Goal: Information Seeking & Learning: Learn about a topic

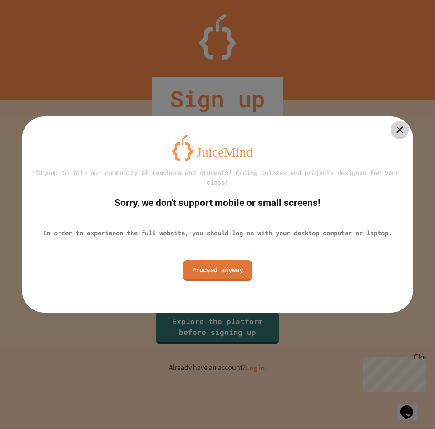
click at [395, 127] on icon at bounding box center [399, 129] width 11 height 11
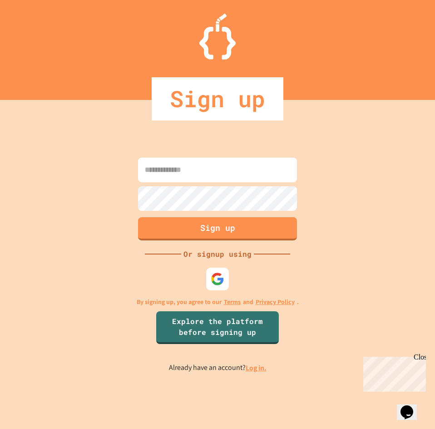
click at [207, 283] on div at bounding box center [217, 279] width 23 height 23
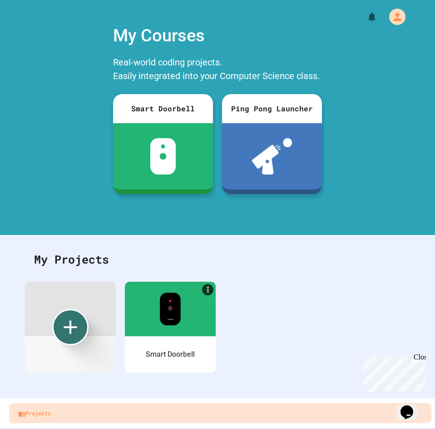
click at [260, 416] on link "Projects" at bounding box center [220, 413] width 422 height 20
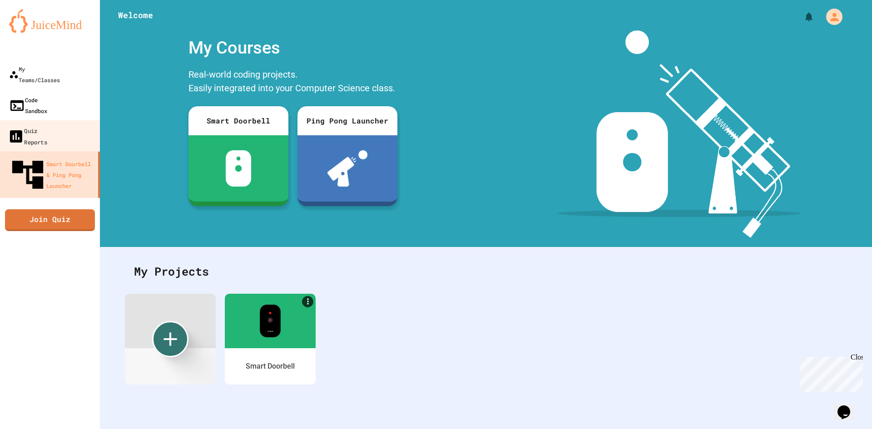
click at [47, 94] on div "Code Sandbox" at bounding box center [28, 105] width 38 height 22
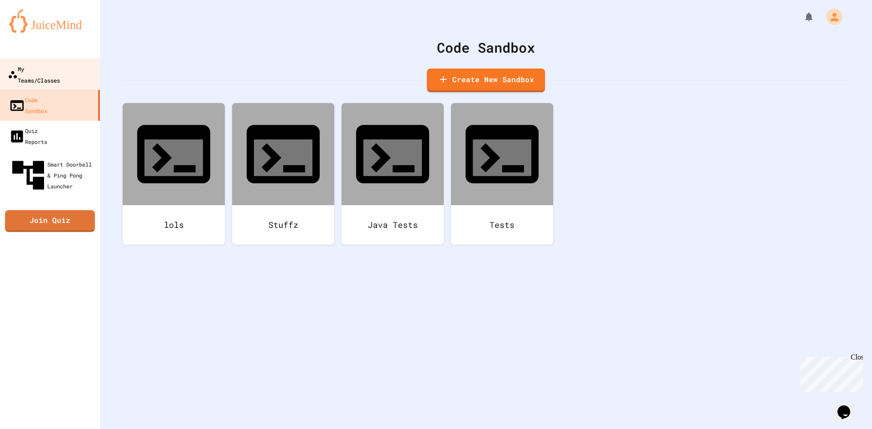
click at [31, 70] on div "My Teams/Classes" at bounding box center [34, 74] width 52 height 22
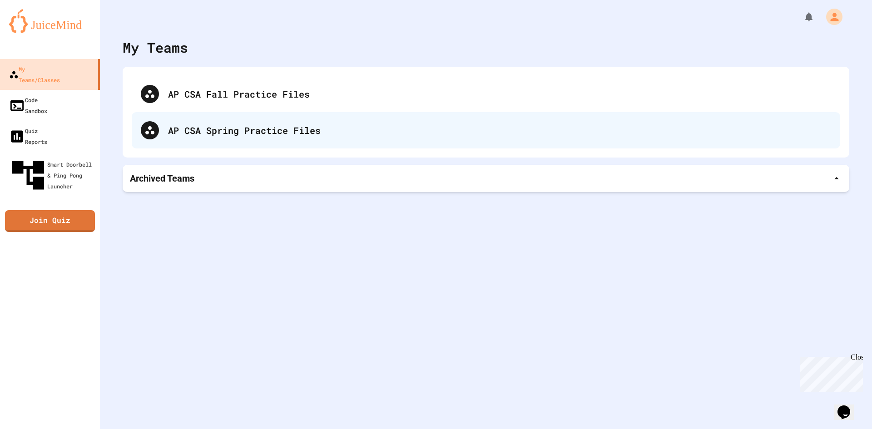
click at [279, 127] on div "AP CSA Spring Practice Files" at bounding box center [499, 131] width 663 height 14
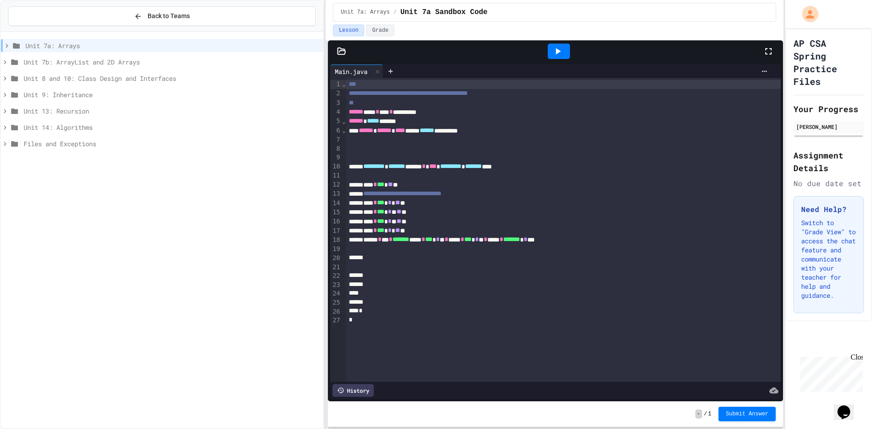
click at [69, 99] on span "Unit 9: Inheritance" at bounding box center [172, 95] width 296 height 10
click at [113, 130] on span "BankAccount Complete Inheritance Structure" at bounding box center [173, 128] width 291 height 10
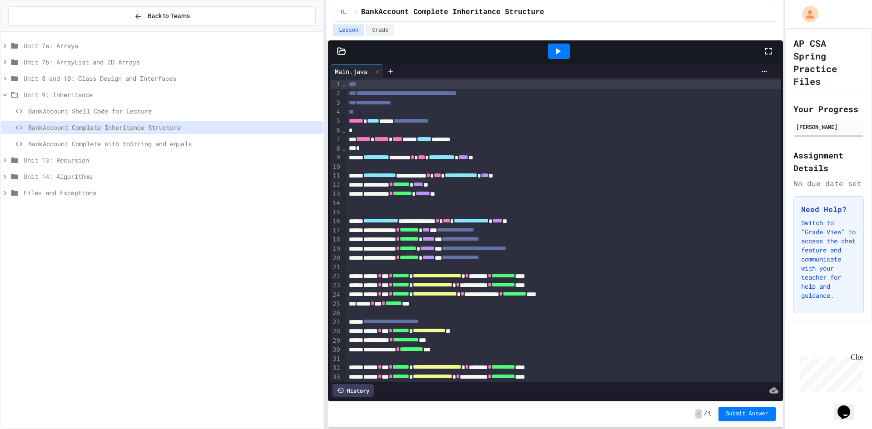
click at [152, 147] on span "BankAccount Complete with toString and equals" at bounding box center [173, 144] width 291 height 10
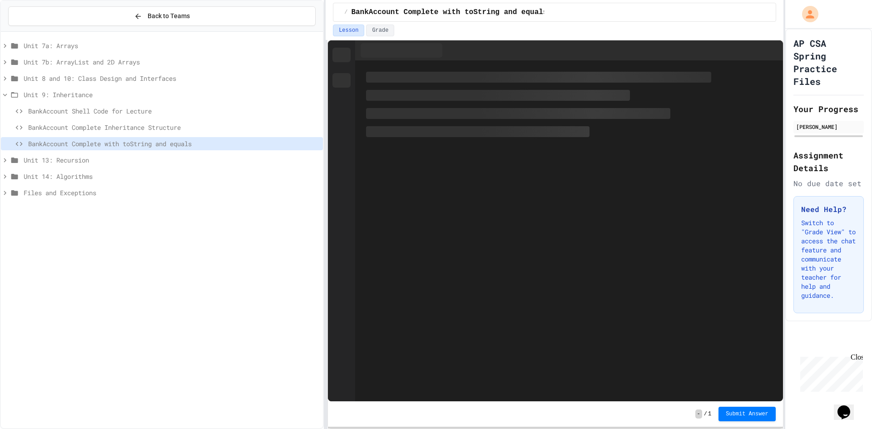
click at [62, 161] on span "Unit 13: Recursion" at bounding box center [172, 160] width 296 height 10
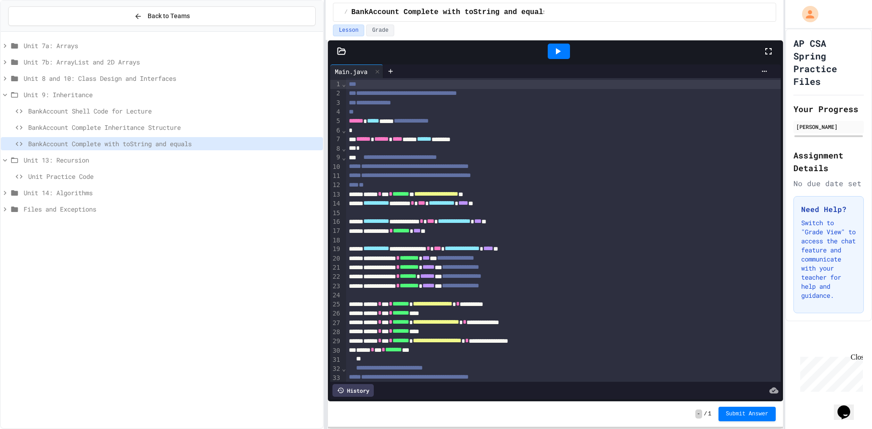
click at [93, 110] on span "BankAccount Shell Code for Lecture" at bounding box center [173, 111] width 291 height 10
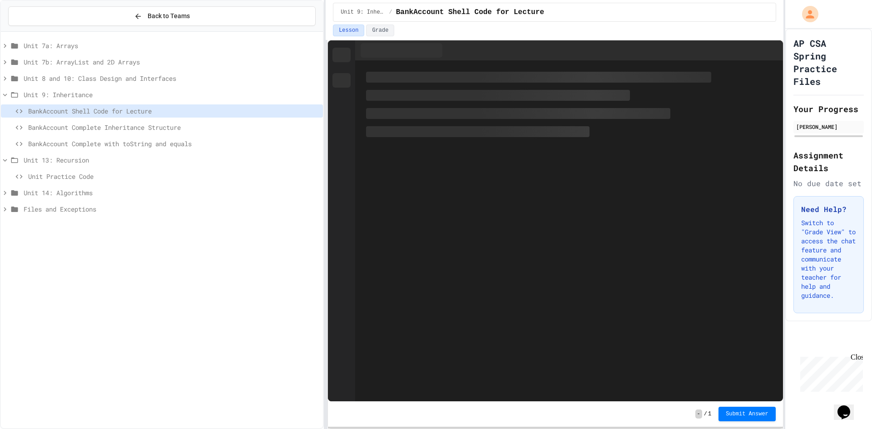
click at [74, 95] on span "Unit 9: Inheritance" at bounding box center [172, 95] width 296 height 10
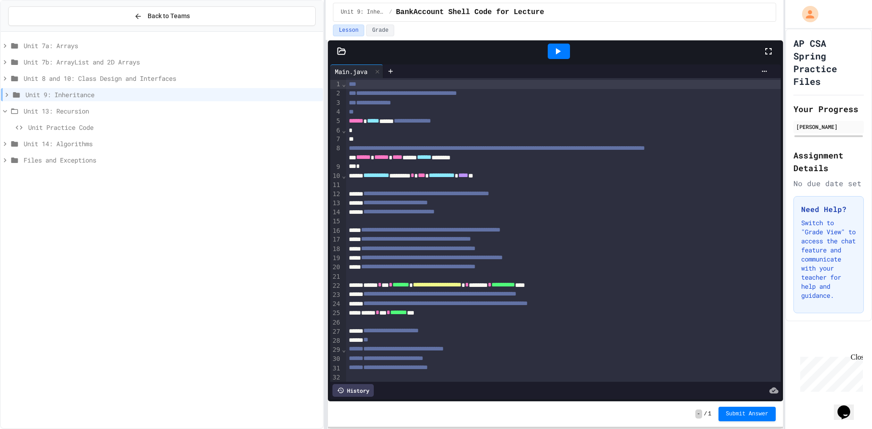
click at [124, 81] on span "Unit 8 and 10: Class Design and Interfaces" at bounding box center [172, 79] width 296 height 10
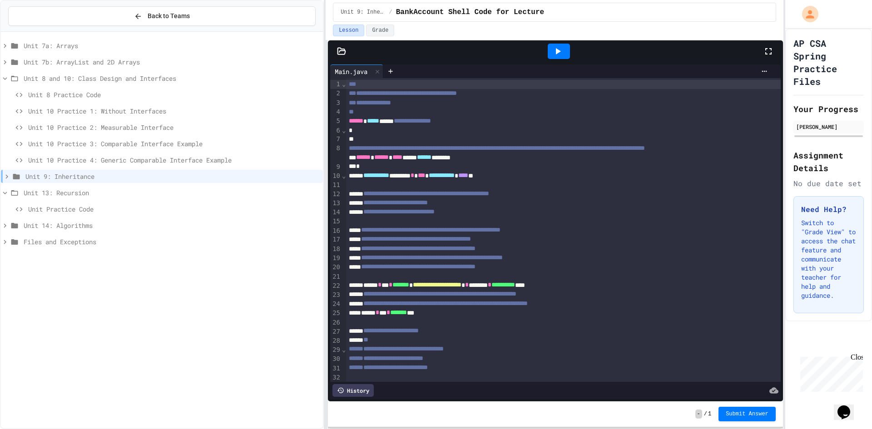
click at [156, 144] on span "Unit 10 Practice 3: Comparable Interface Example" at bounding box center [173, 144] width 291 height 10
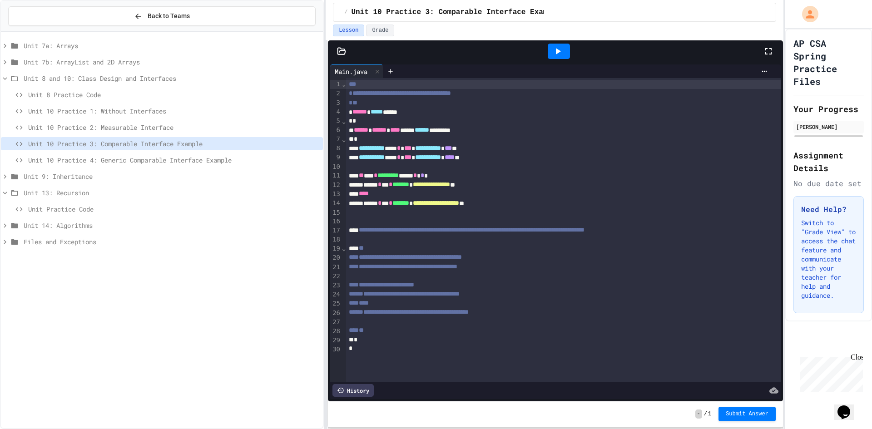
click at [178, 163] on span "Unit 10 Practice 4: Generic Comparable Interface Example" at bounding box center [173, 160] width 291 height 10
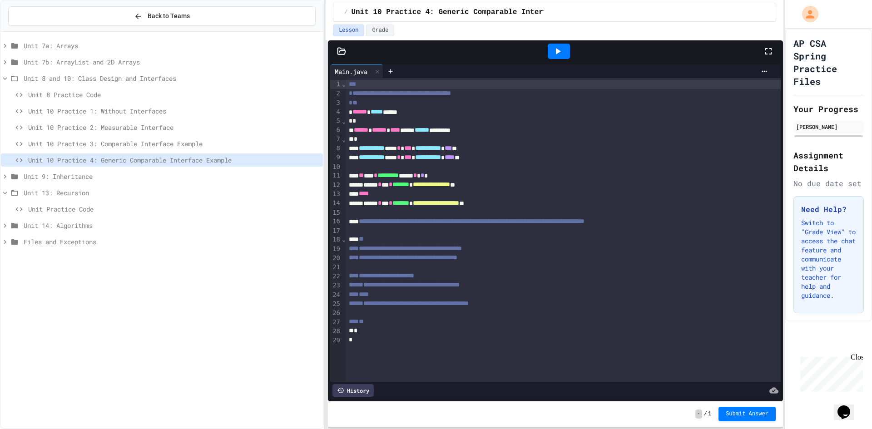
click at [156, 144] on span "Unit 10 Practice 3: Comparable Interface Example" at bounding box center [173, 144] width 291 height 10
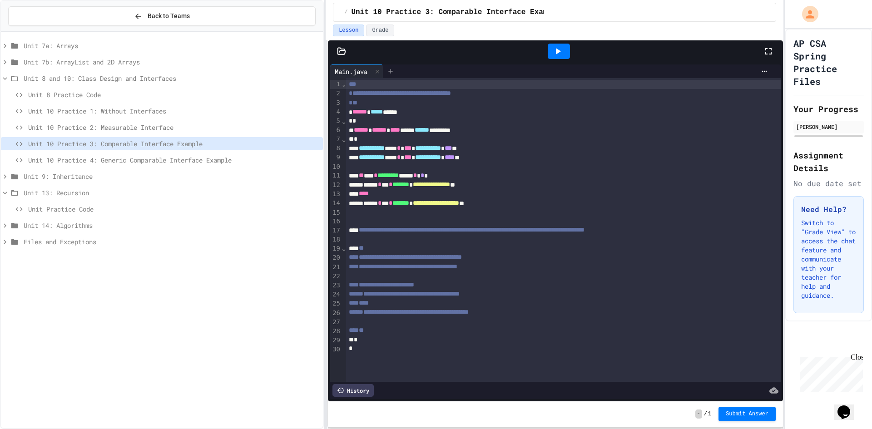
click at [390, 66] on div at bounding box center [390, 72] width 15 height 14
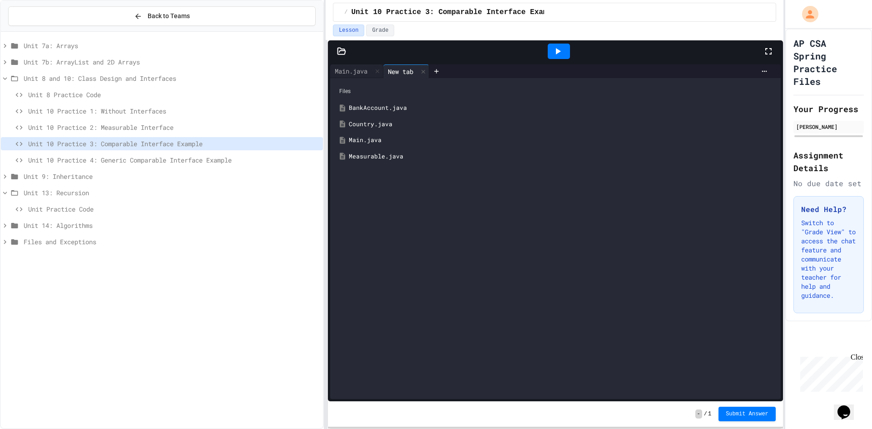
click at [372, 105] on div "BankAccount.java" at bounding box center [562, 108] width 427 height 9
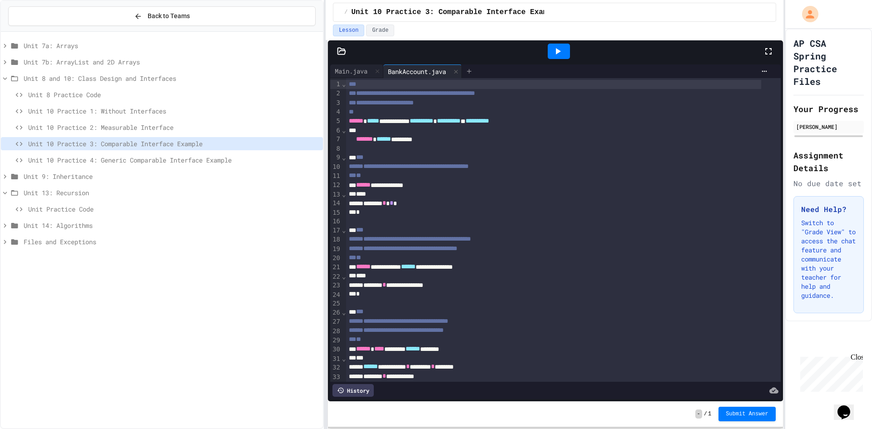
click at [435, 75] on div at bounding box center [469, 72] width 15 height 14
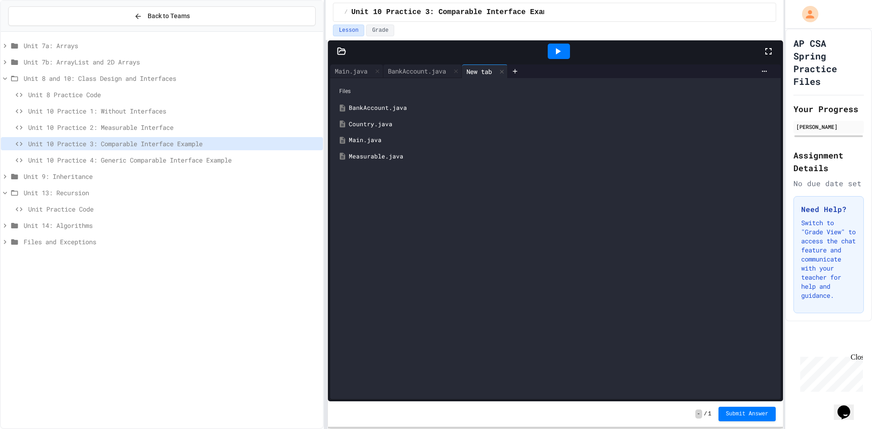
click at [375, 156] on div "Measurable.java" at bounding box center [562, 156] width 427 height 9
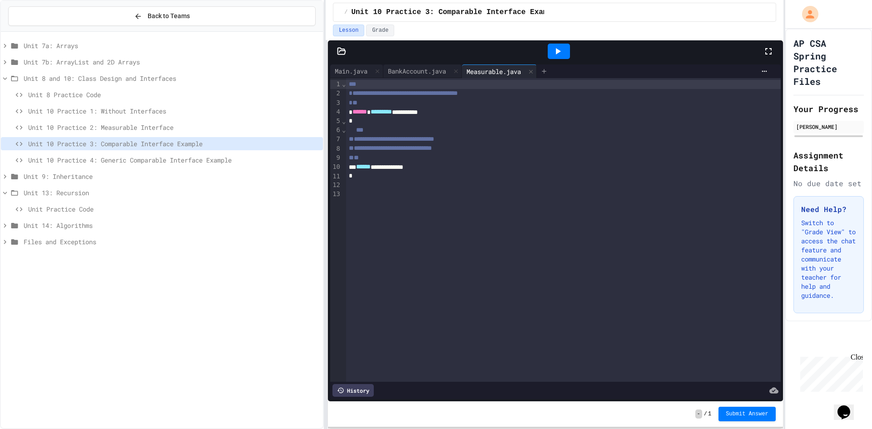
click at [435, 71] on div at bounding box center [544, 72] width 15 height 14
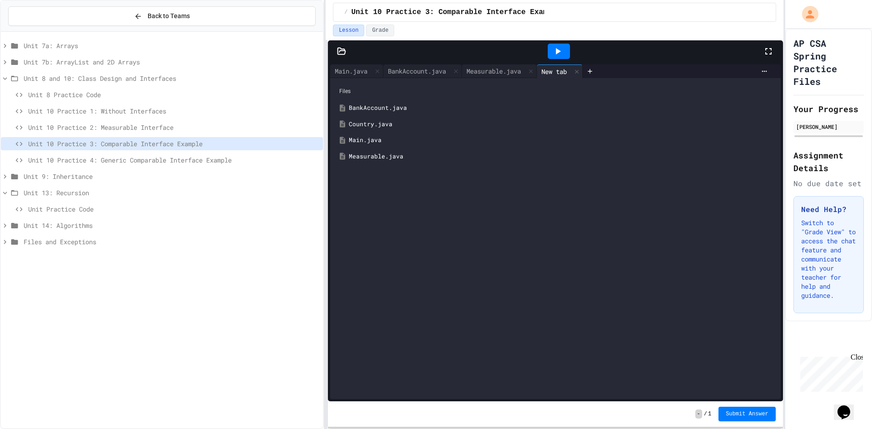
click at [384, 105] on div "BankAccount.java" at bounding box center [562, 108] width 427 height 9
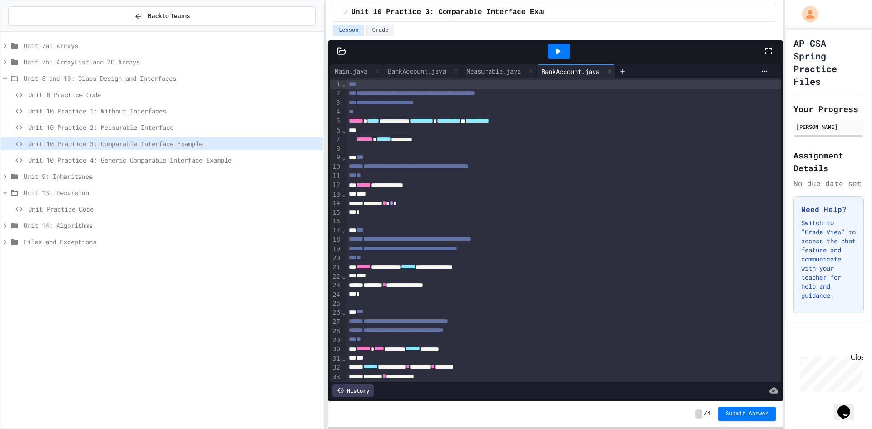
click at [113, 132] on div "Unit 10 Practice 2: Measurable Interface" at bounding box center [162, 127] width 322 height 13
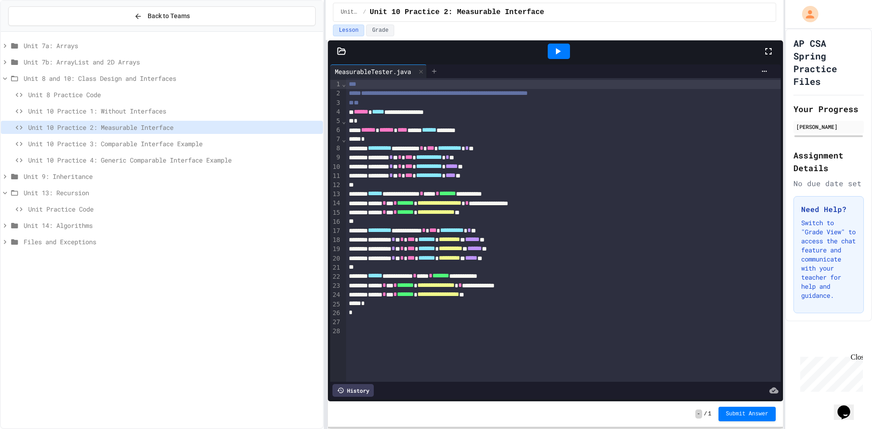
click at [435, 68] on icon at bounding box center [434, 71] width 7 height 7
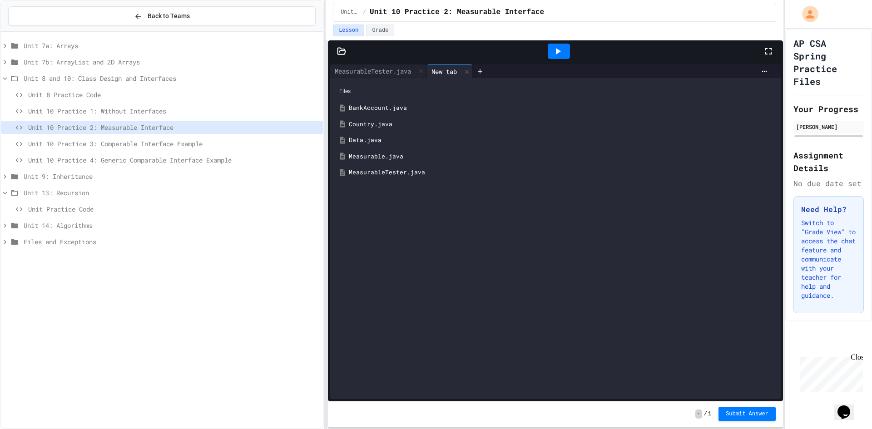
click at [372, 126] on div "Country.java" at bounding box center [562, 124] width 427 height 9
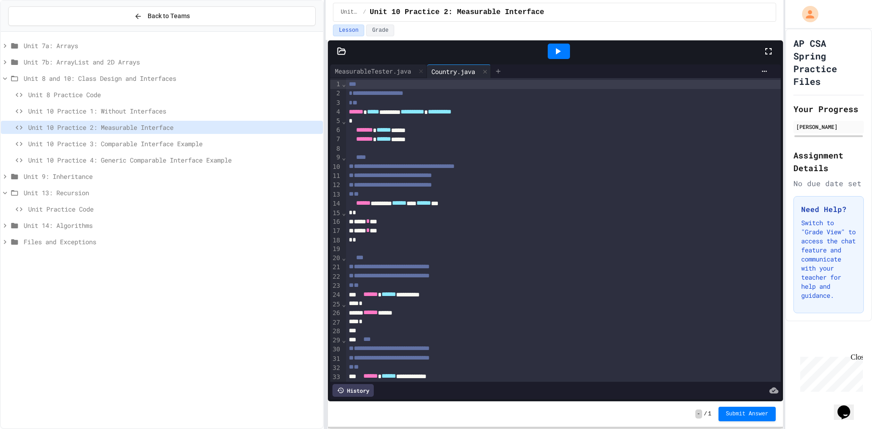
click at [435, 73] on icon at bounding box center [498, 71] width 7 height 7
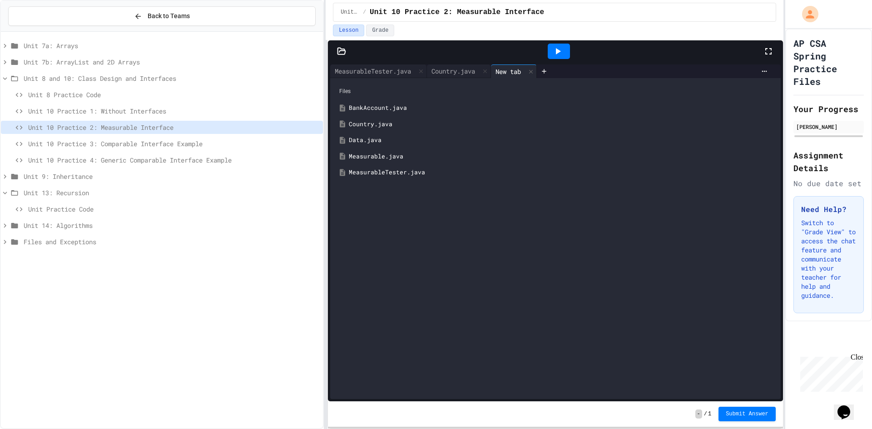
click at [372, 141] on div "Data.java" at bounding box center [562, 140] width 427 height 9
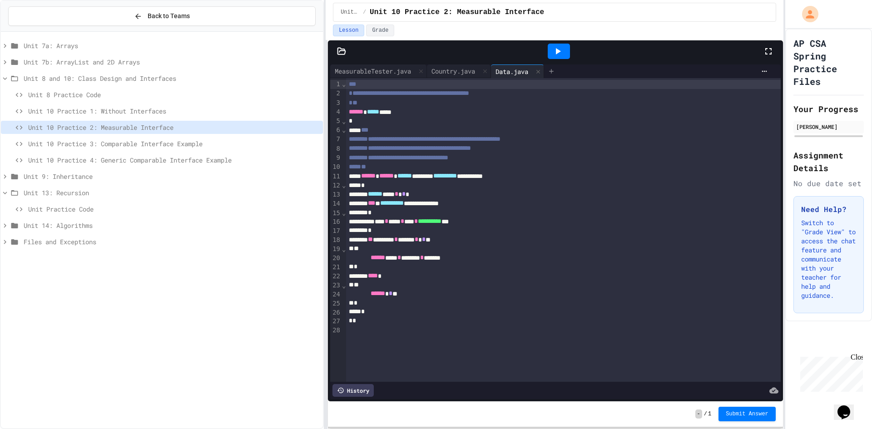
click at [435, 68] on div at bounding box center [551, 72] width 15 height 14
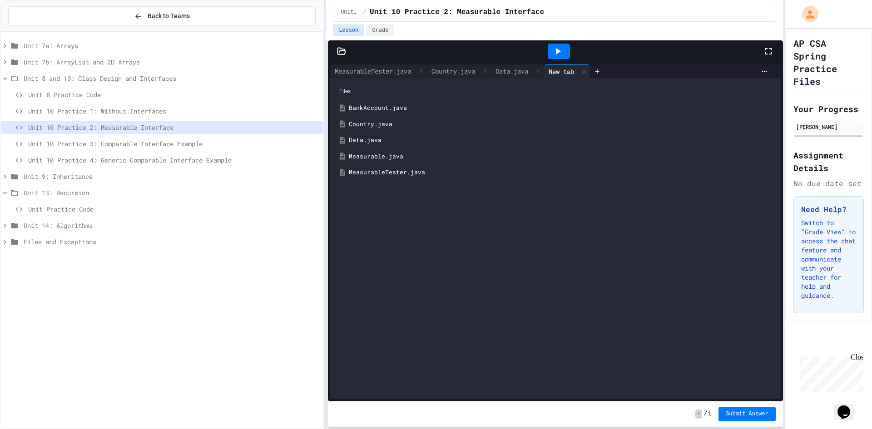
click at [361, 156] on div "Measurable.java" at bounding box center [562, 156] width 427 height 9
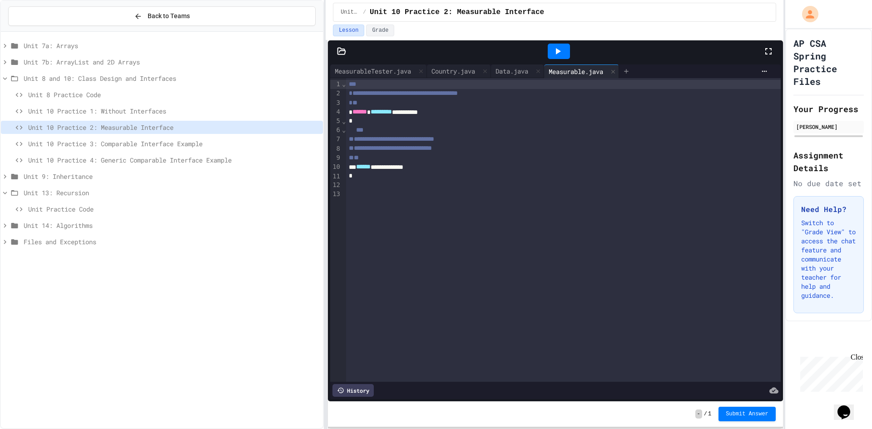
click at [435, 70] on icon at bounding box center [626, 71] width 7 height 7
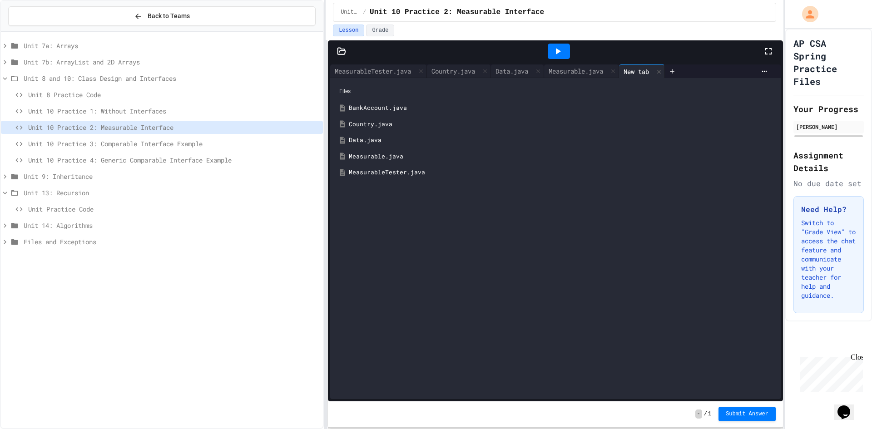
click at [401, 178] on div "MeasurableTester.java" at bounding box center [556, 172] width 442 height 16
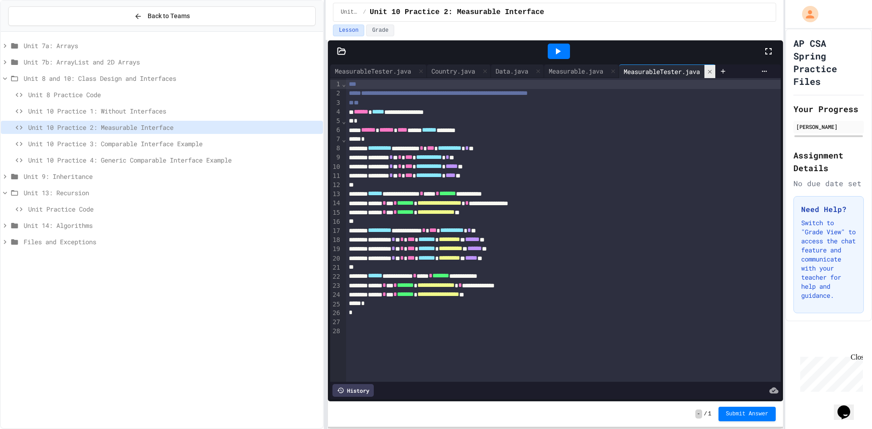
click at [435, 70] on icon at bounding box center [710, 72] width 6 height 6
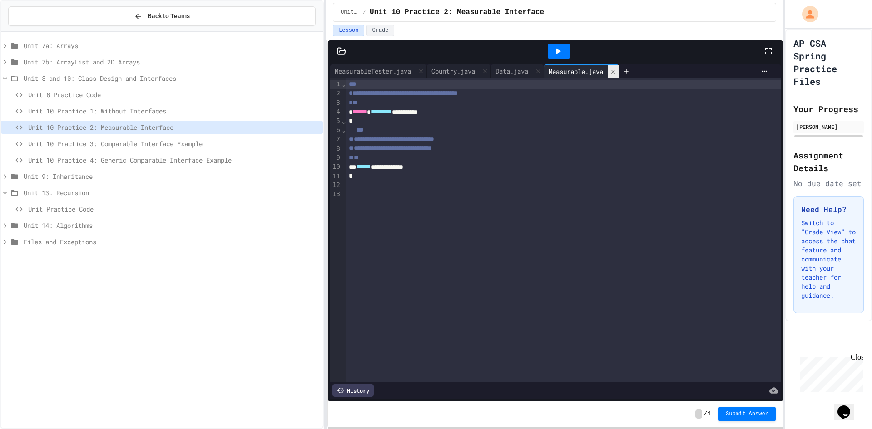
click at [435, 73] on icon at bounding box center [613, 72] width 6 height 6
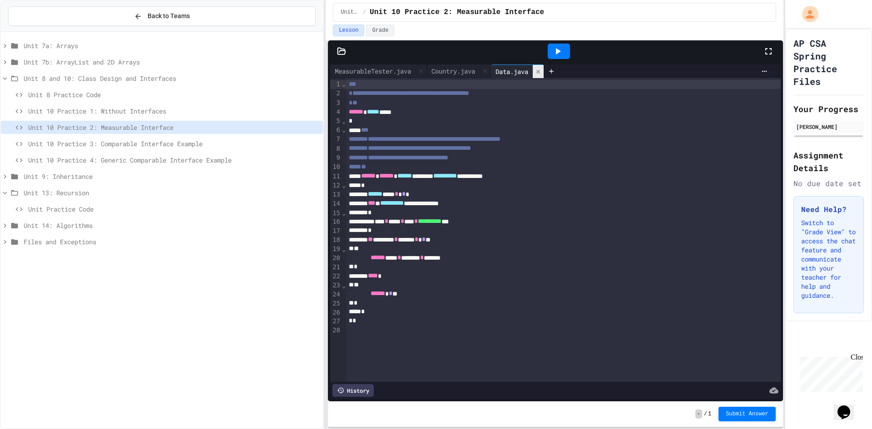
click at [435, 75] on div at bounding box center [538, 71] width 11 height 13
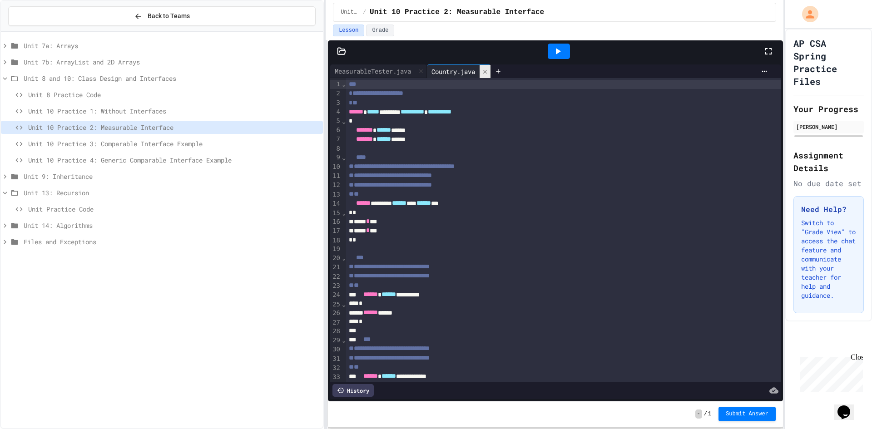
click at [435, 76] on div at bounding box center [485, 71] width 11 height 13
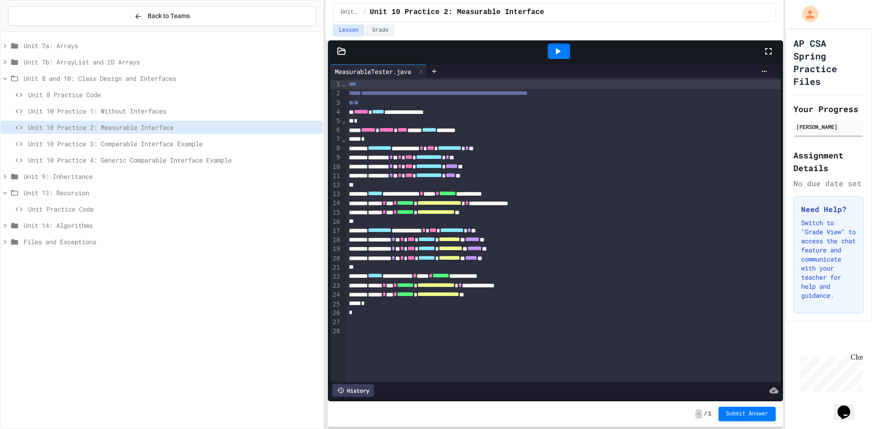
click at [155, 114] on span "Unit 10 Practice 1: Without Interfaces" at bounding box center [173, 111] width 291 height 10
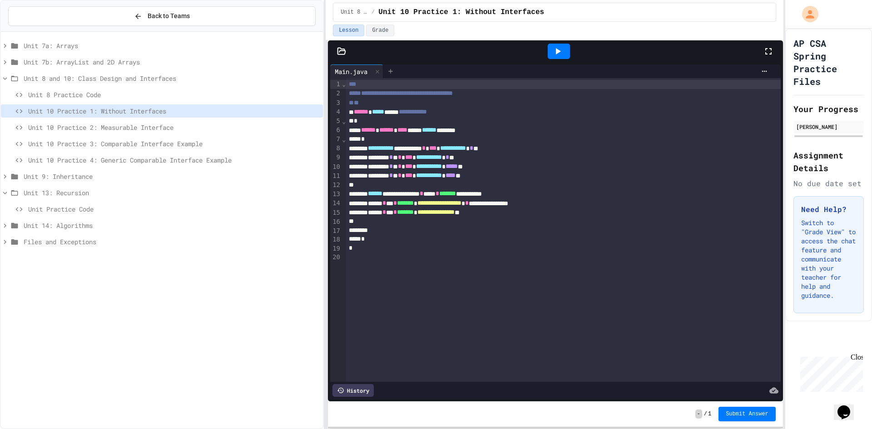
click at [394, 68] on icon at bounding box center [390, 71] width 7 height 7
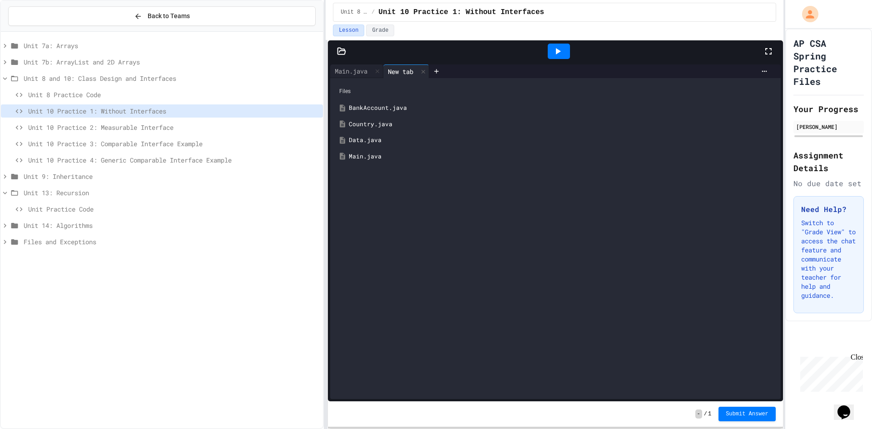
click at [375, 126] on div "Country.java" at bounding box center [562, 124] width 427 height 9
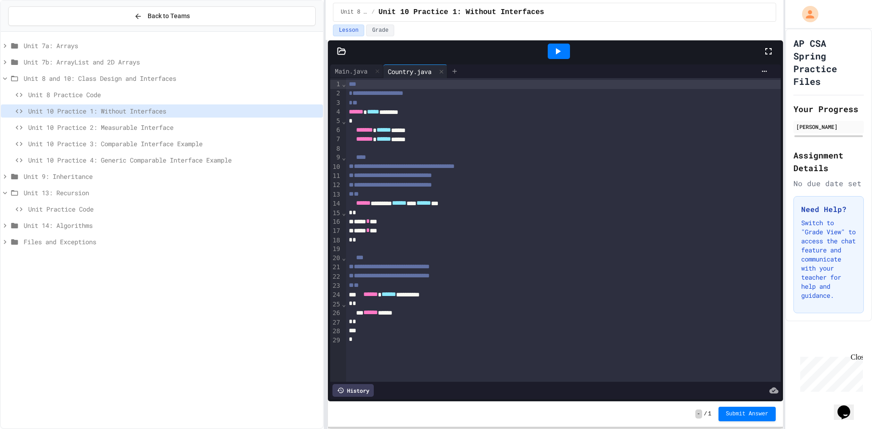
click at [435, 74] on icon at bounding box center [454, 71] width 7 height 7
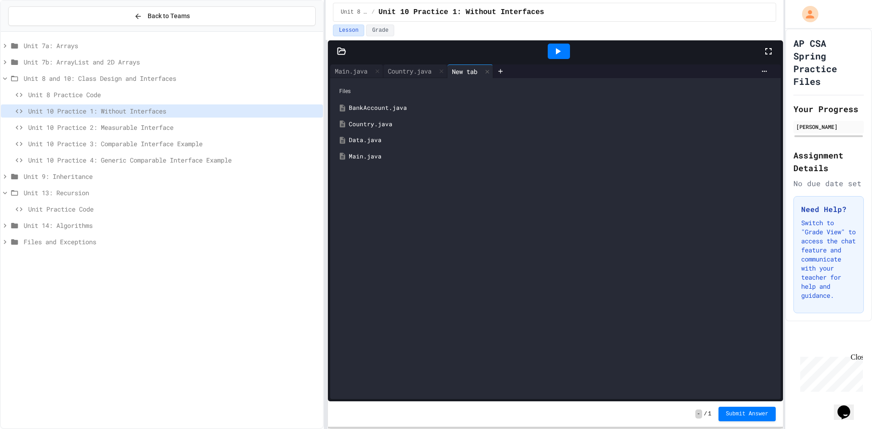
click at [369, 143] on div "Data.java" at bounding box center [562, 140] width 427 height 9
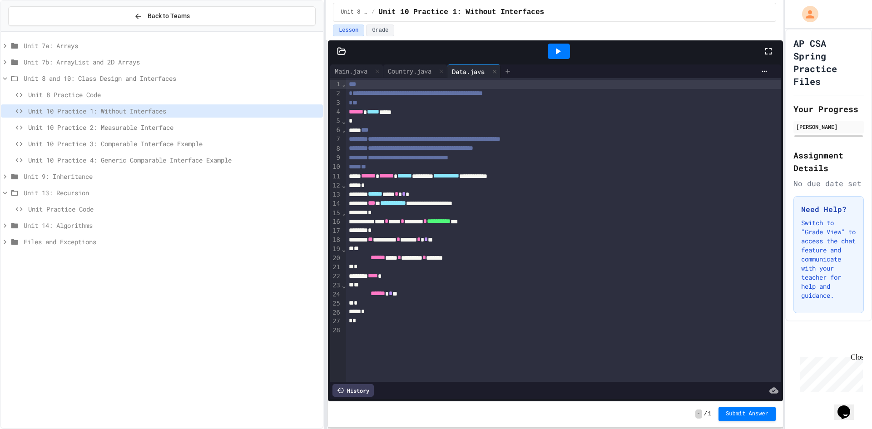
click at [435, 73] on icon at bounding box center [507, 71] width 7 height 7
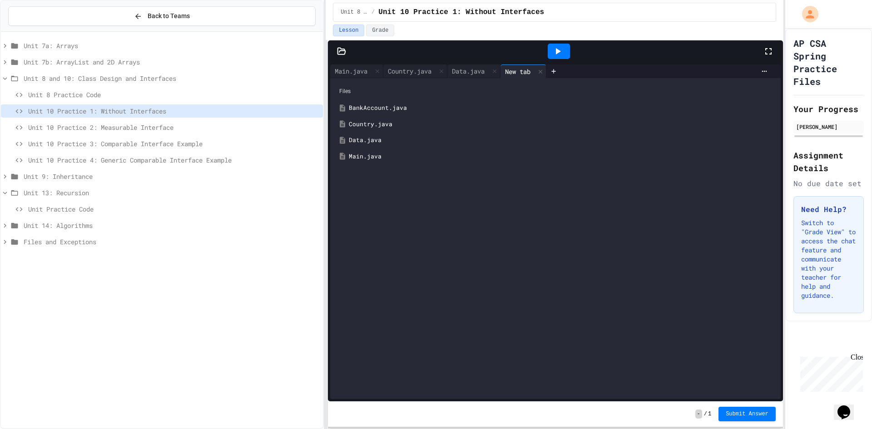
click at [370, 157] on div "Main.java" at bounding box center [562, 156] width 427 height 9
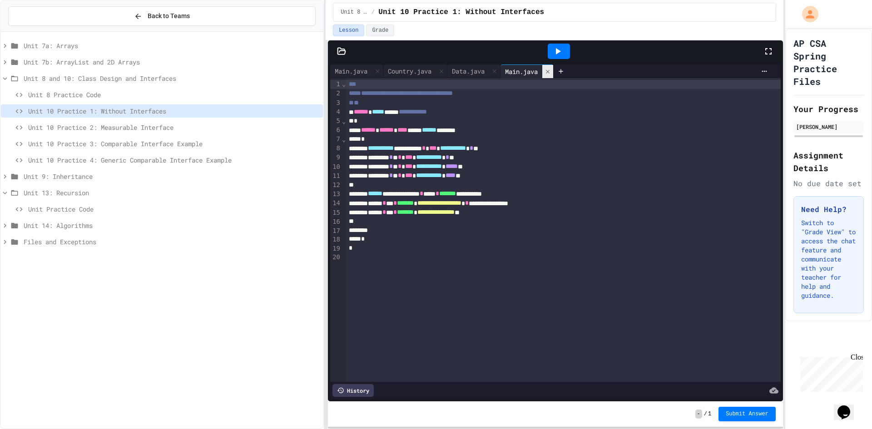
click at [435, 72] on icon at bounding box center [548, 72] width 6 height 6
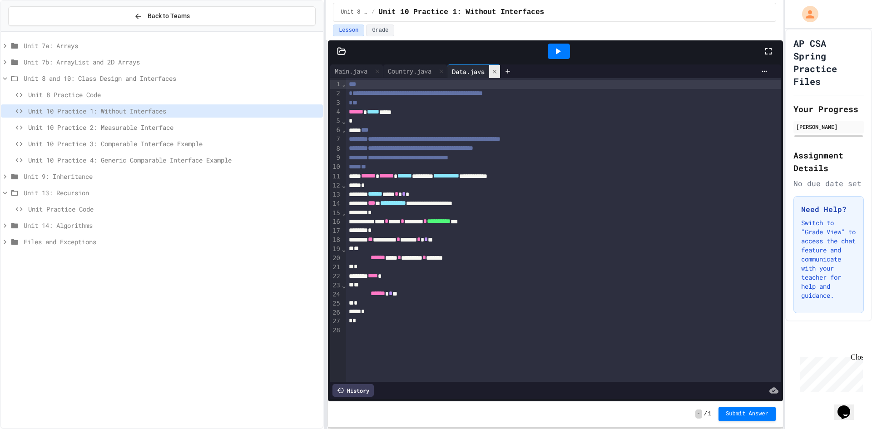
click at [435, 74] on icon at bounding box center [495, 72] width 6 height 6
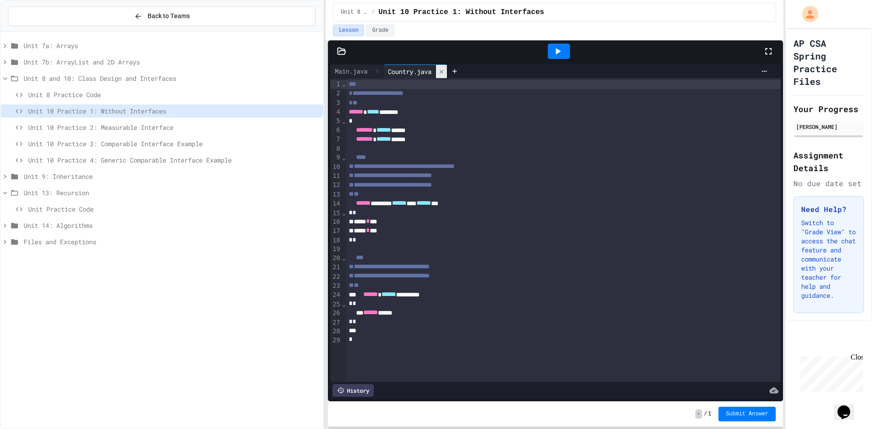
click at [435, 72] on icon at bounding box center [441, 72] width 6 height 6
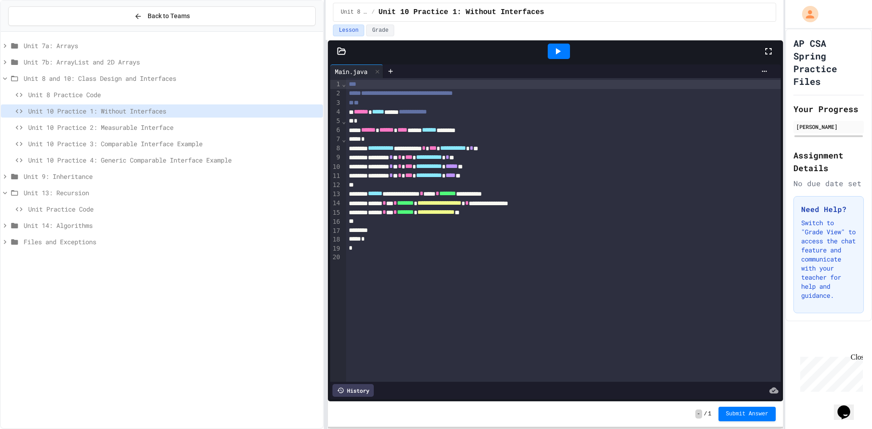
click at [68, 181] on span "Unit 9: Inheritance" at bounding box center [172, 177] width 296 height 10
click at [70, 178] on span "Unit 9: Inheritance" at bounding box center [172, 177] width 296 height 10
click at [142, 159] on span "Unit 10 Practice 4: Generic Comparable Interface Example" at bounding box center [173, 160] width 291 height 10
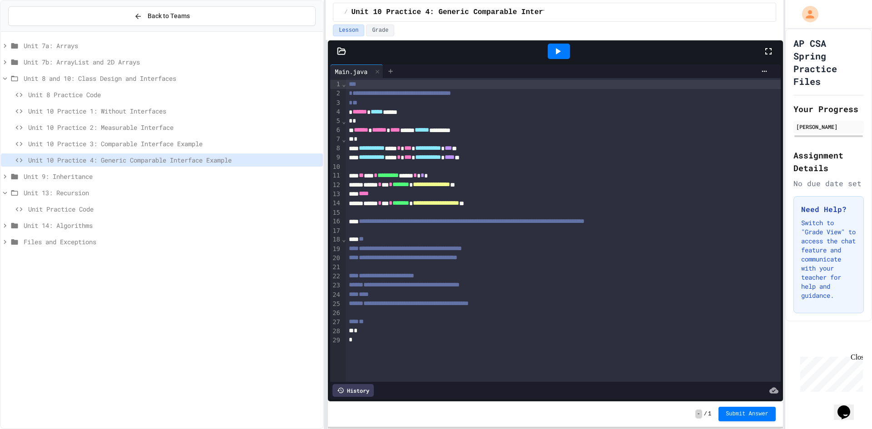
click at [392, 69] on icon at bounding box center [390, 71] width 7 height 7
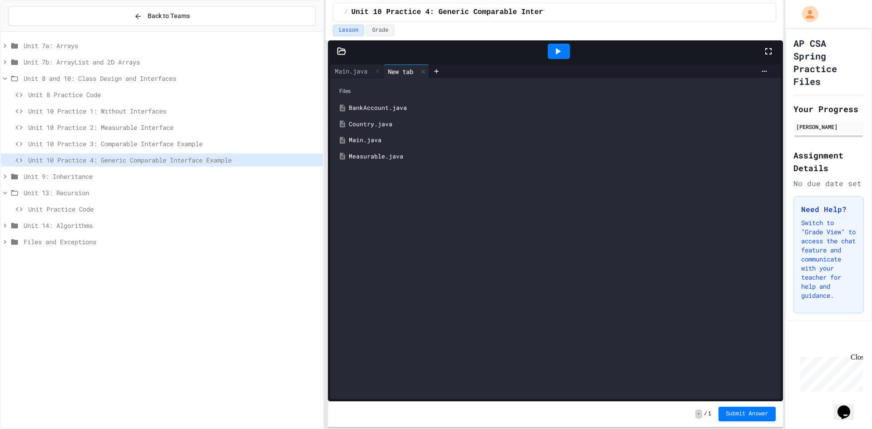
click at [384, 120] on div "Country.java" at bounding box center [562, 124] width 427 height 9
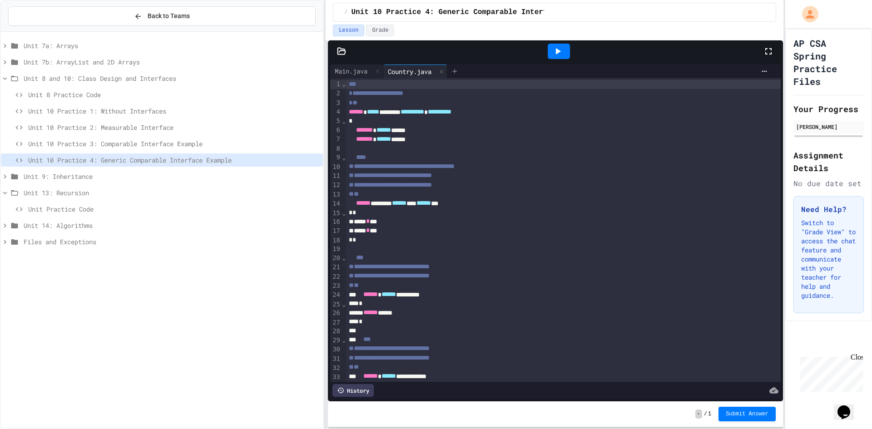
click at [435, 65] on div at bounding box center [454, 72] width 15 height 14
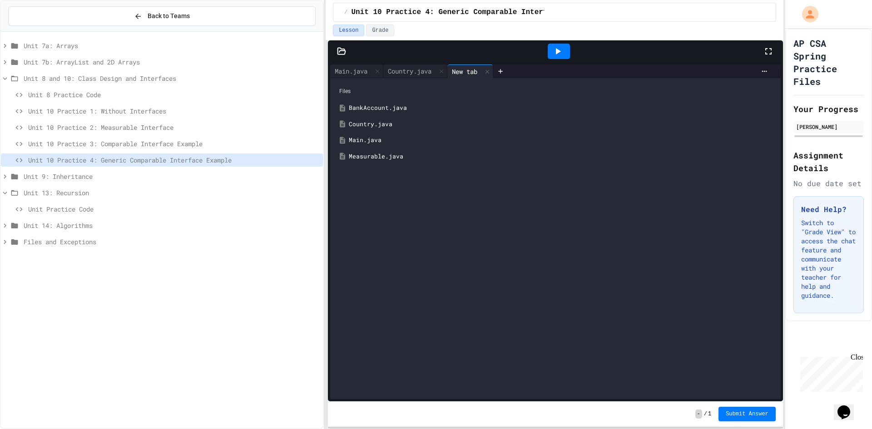
click at [378, 154] on div "Measurable.java" at bounding box center [562, 156] width 427 height 9
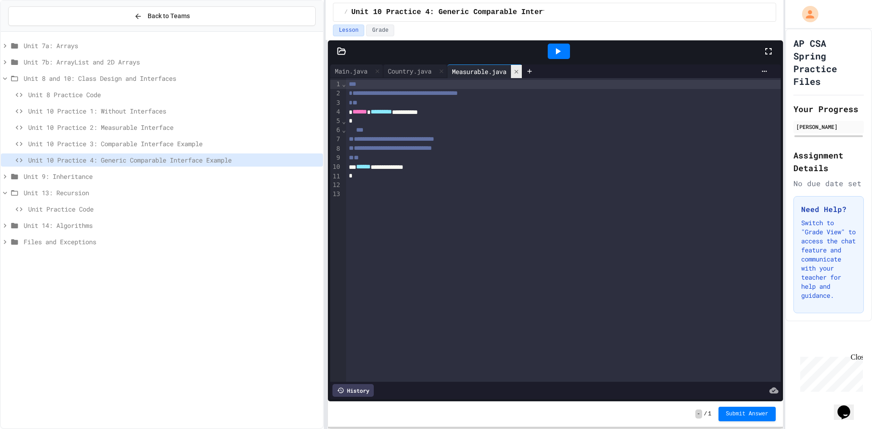
click at [435, 74] on icon at bounding box center [516, 72] width 6 height 6
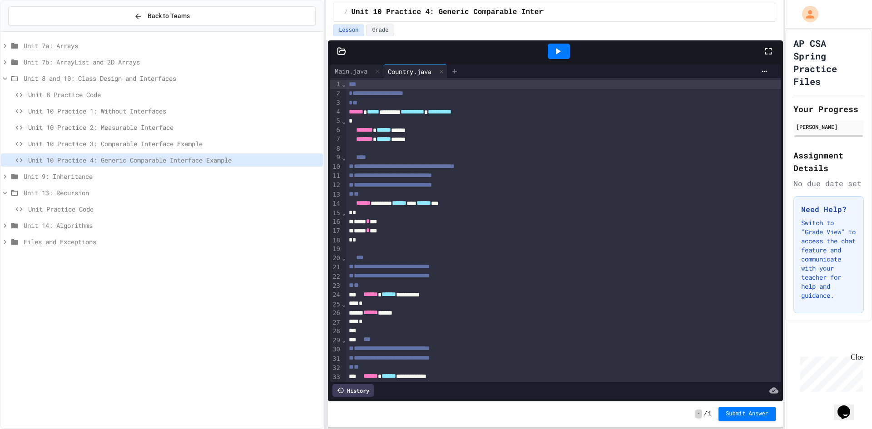
click at [435, 76] on div at bounding box center [454, 72] width 15 height 14
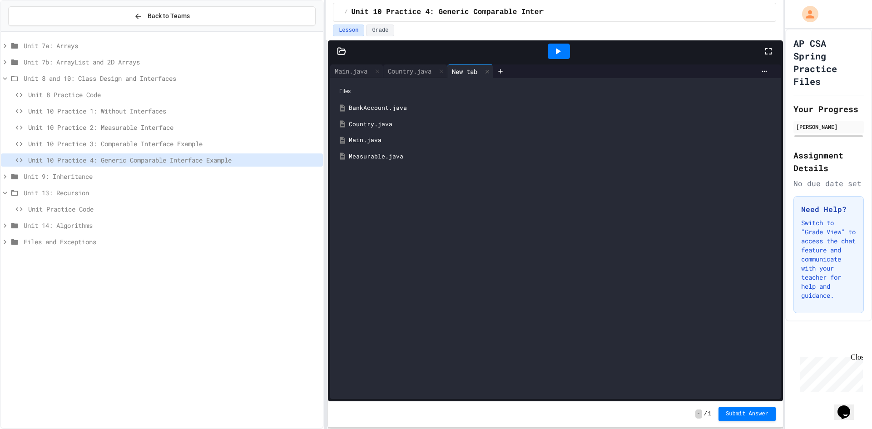
click at [374, 110] on div "BankAccount.java" at bounding box center [562, 108] width 427 height 9
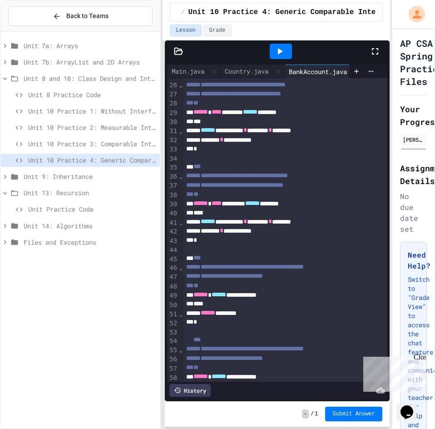
scroll to position [128, 0]
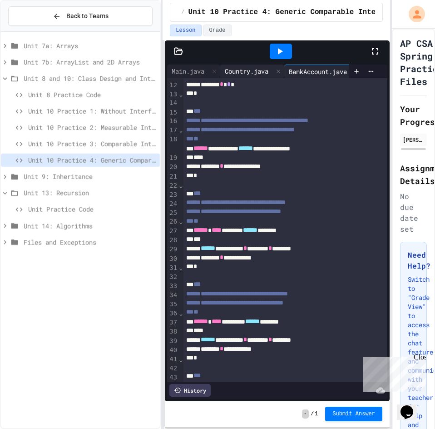
click at [246, 69] on div "Country.java" at bounding box center [246, 71] width 53 height 10
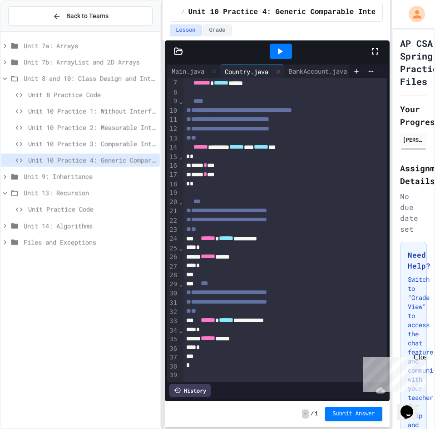
scroll to position [0, 0]
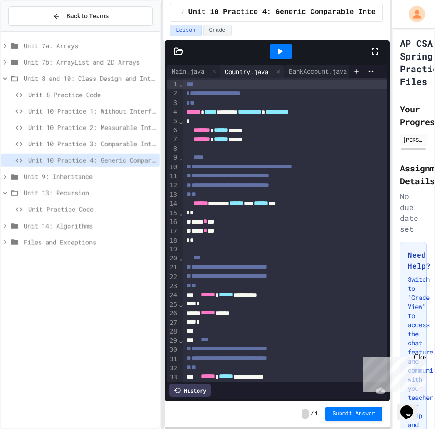
click at [186, 63] on div "**********" at bounding box center [277, 231] width 225 height 339
click at [80, 143] on span "Unit 10 Practice 3: Comparable Interface Example" at bounding box center [92, 144] width 128 height 10
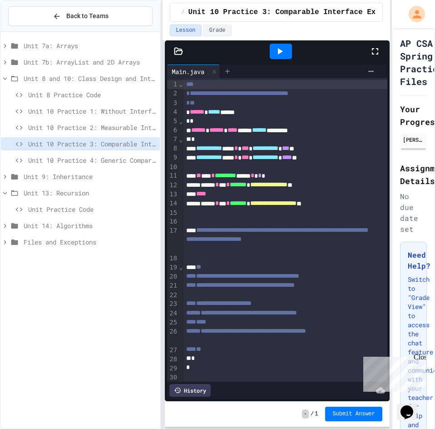
click at [230, 73] on icon at bounding box center [227, 71] width 7 height 7
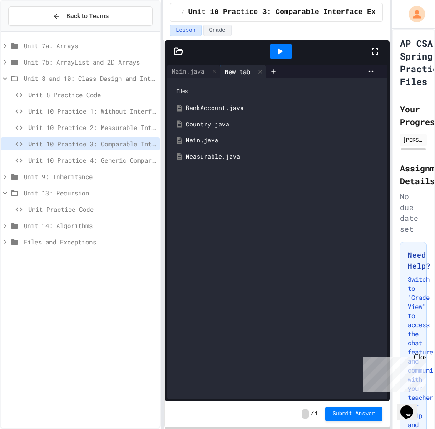
click at [201, 123] on div "Country.java" at bounding box center [284, 124] width 196 height 9
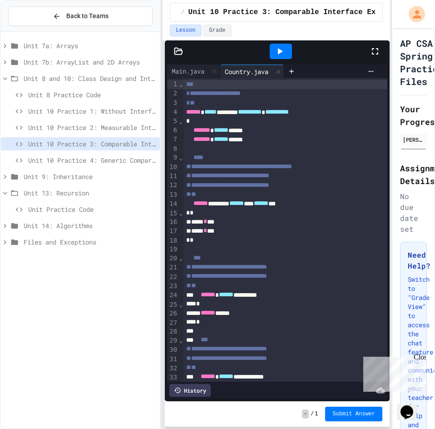
click at [71, 178] on span "Unit 9: Inheritance" at bounding box center [90, 177] width 133 height 10
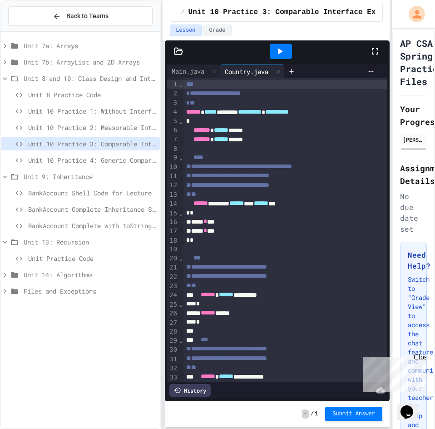
click at [82, 218] on div "BankAccount Complete Inheritance Structure" at bounding box center [80, 211] width 159 height 16
click at [85, 228] on span "BankAccount Complete with toString and equals" at bounding box center [92, 226] width 128 height 10
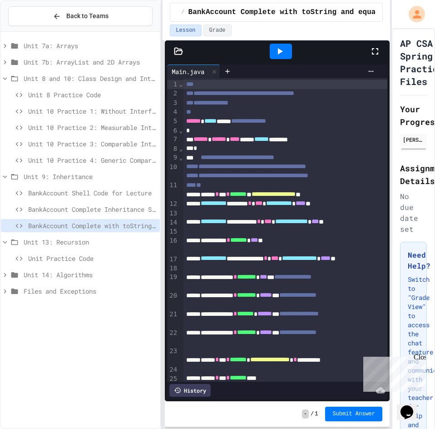
click at [79, 211] on span "BankAccount Complete Inheritance Structure" at bounding box center [92, 209] width 128 height 10
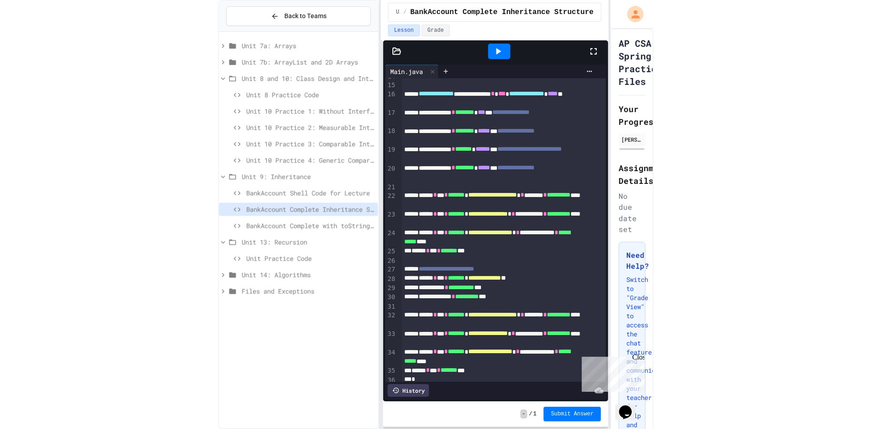
scroll to position [164, 0]
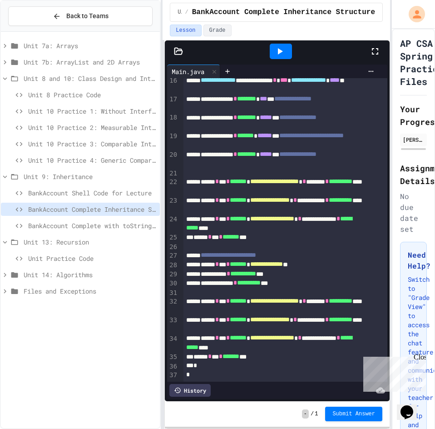
click at [63, 194] on span "BankAccount Shell Code for Lecture" at bounding box center [92, 193] width 128 height 10
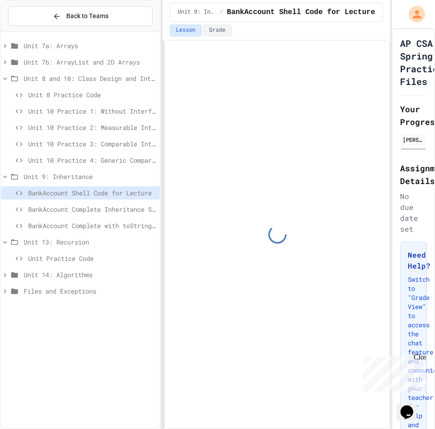
click at [96, 139] on span "Unit 10 Practice 3: Comparable Interface Example" at bounding box center [92, 144] width 128 height 10
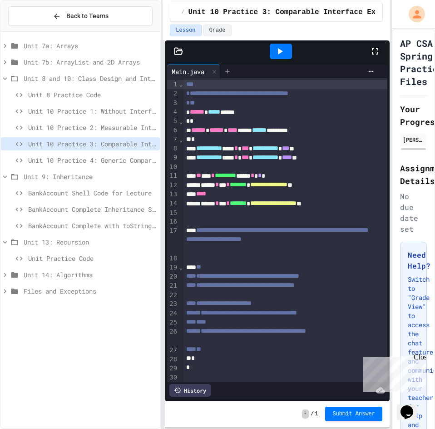
click at [233, 74] on div at bounding box center [227, 72] width 15 height 14
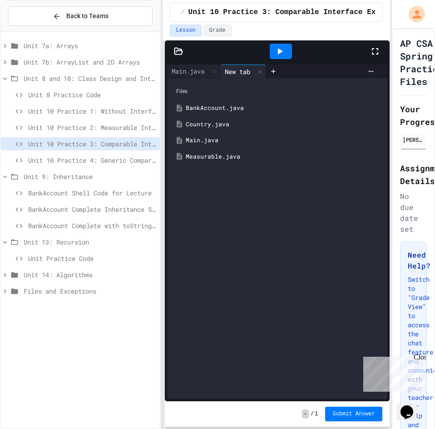
click at [205, 144] on div "Main.java" at bounding box center [284, 140] width 196 height 9
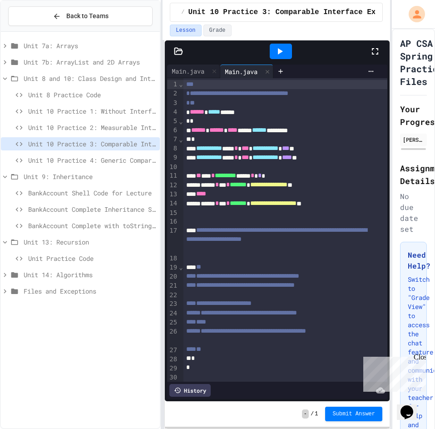
click at [48, 60] on span "Unit 7b: ArrayList and 2D Arrays" at bounding box center [90, 62] width 133 height 10
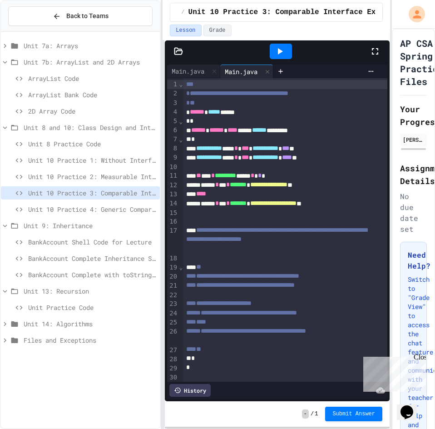
click at [86, 172] on span "Unit 10 Practice 2: Measurable Interface" at bounding box center [92, 177] width 128 height 10
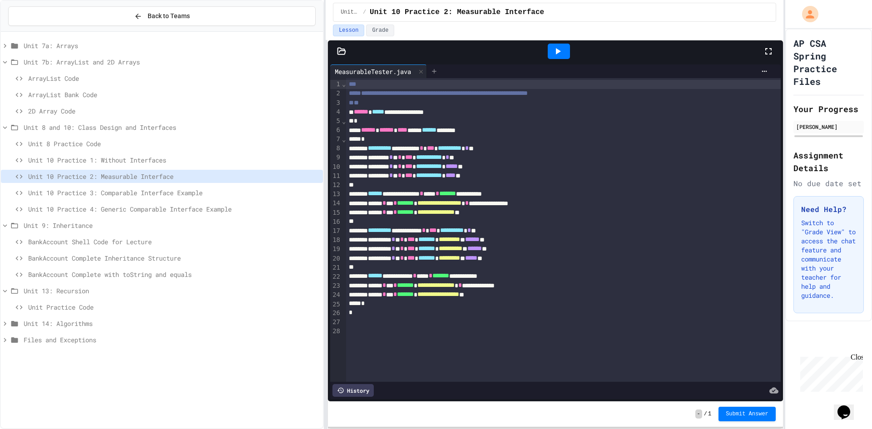
click at [435, 76] on div at bounding box center [434, 72] width 15 height 14
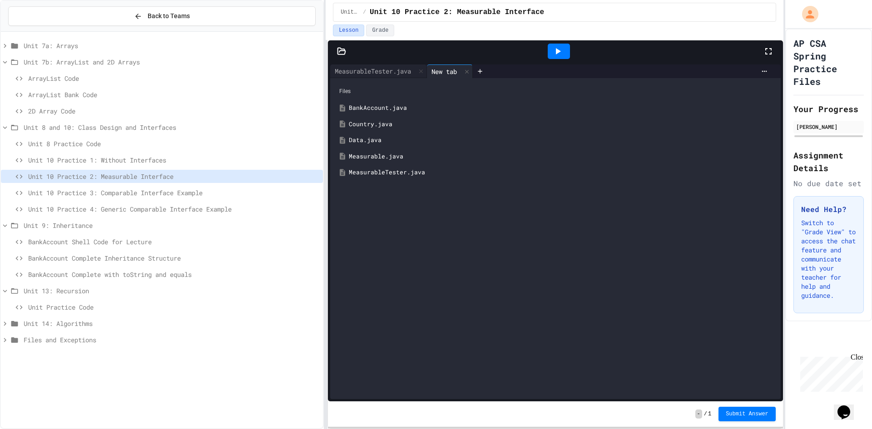
click at [371, 118] on div "Country.java" at bounding box center [556, 124] width 442 height 16
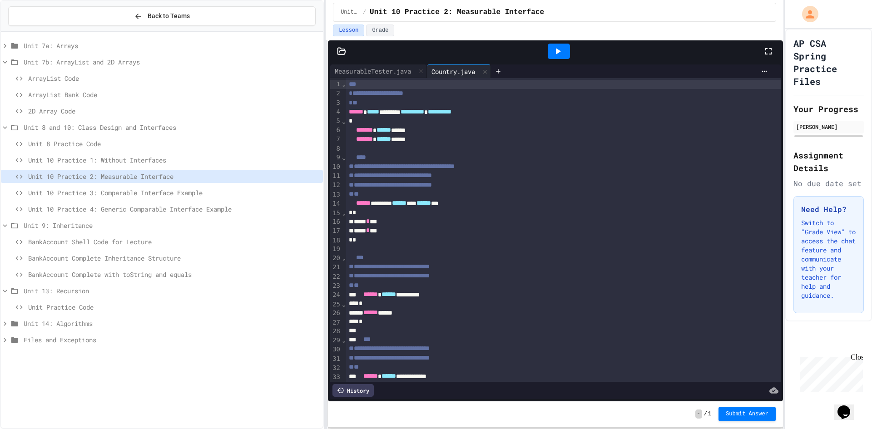
scroll to position [70, 0]
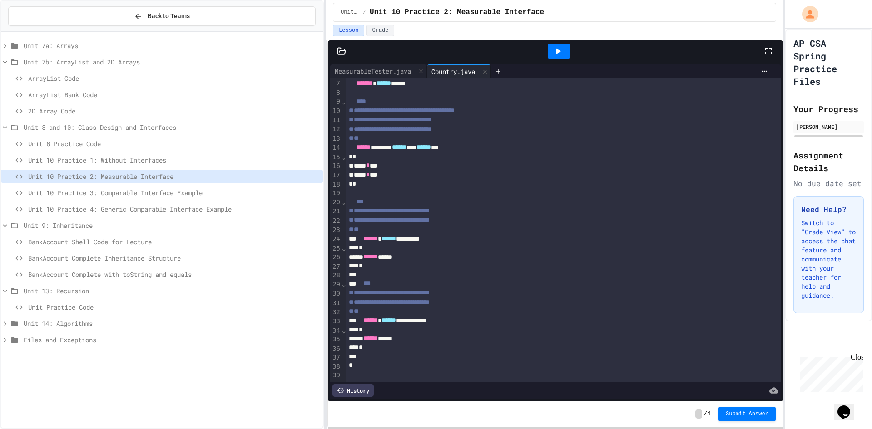
click at [209, 207] on span "Unit 10 Practice 4: Generic Comparable Interface Example" at bounding box center [173, 209] width 291 height 10
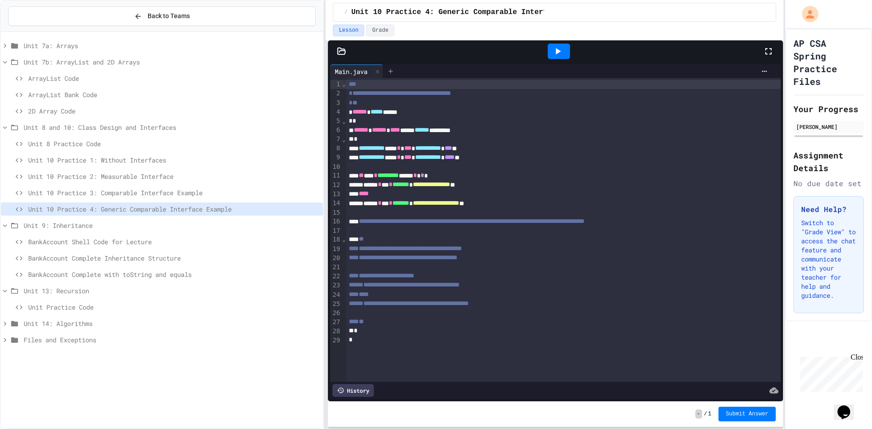
click at [394, 68] on icon at bounding box center [390, 71] width 7 height 7
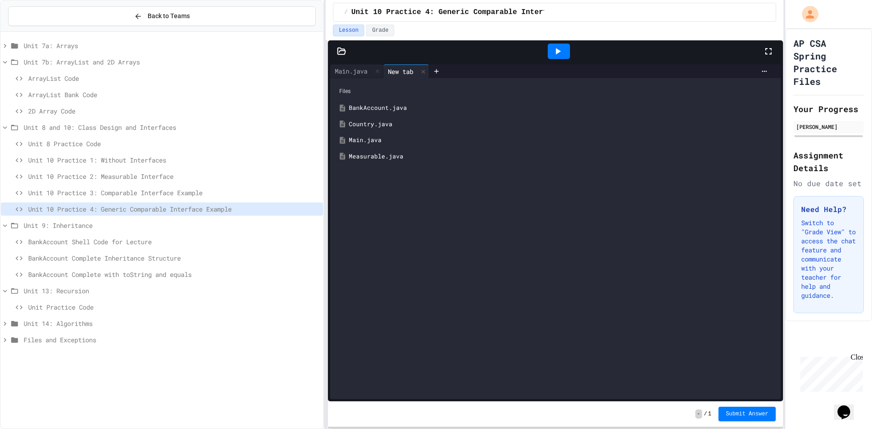
click at [378, 159] on div "Measurable.java" at bounding box center [562, 156] width 427 height 9
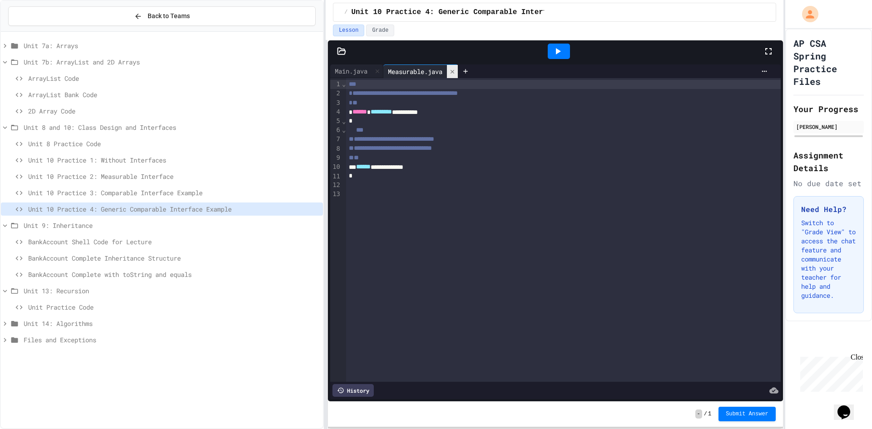
click at [435, 73] on icon at bounding box center [452, 72] width 6 height 6
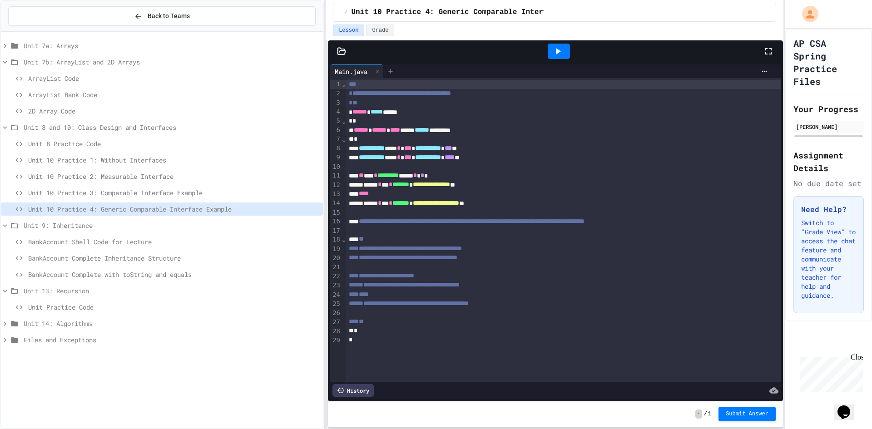
click at [394, 70] on icon at bounding box center [390, 71] width 7 height 7
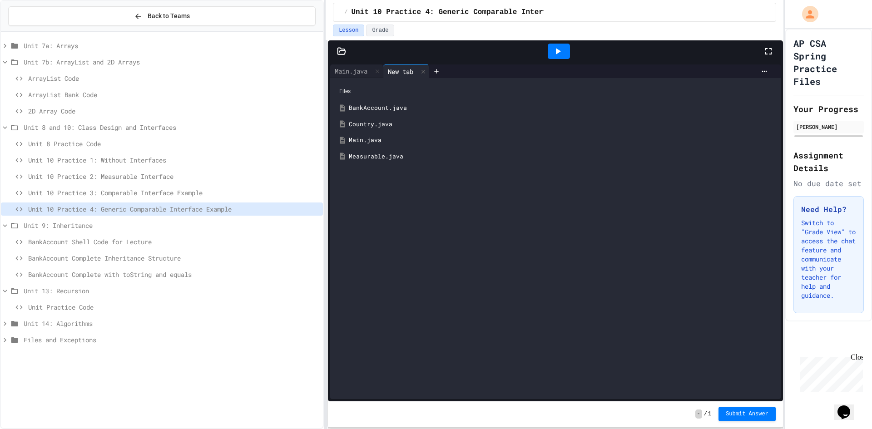
click at [360, 120] on div "Country.java" at bounding box center [562, 124] width 427 height 9
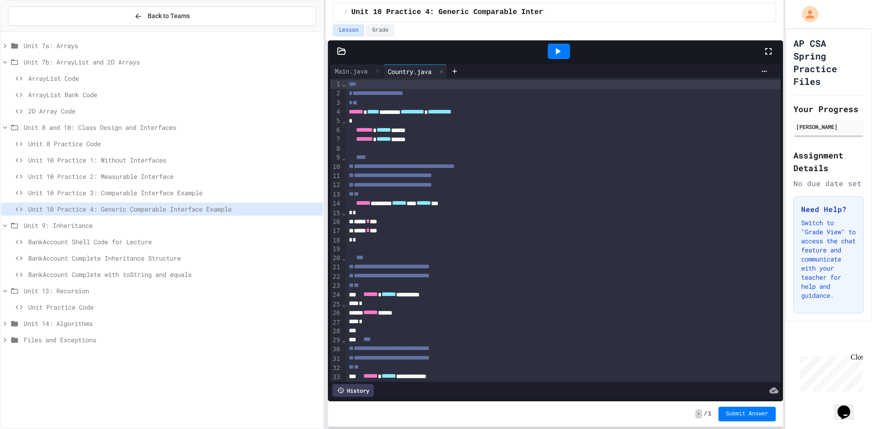
scroll to position [70, 0]
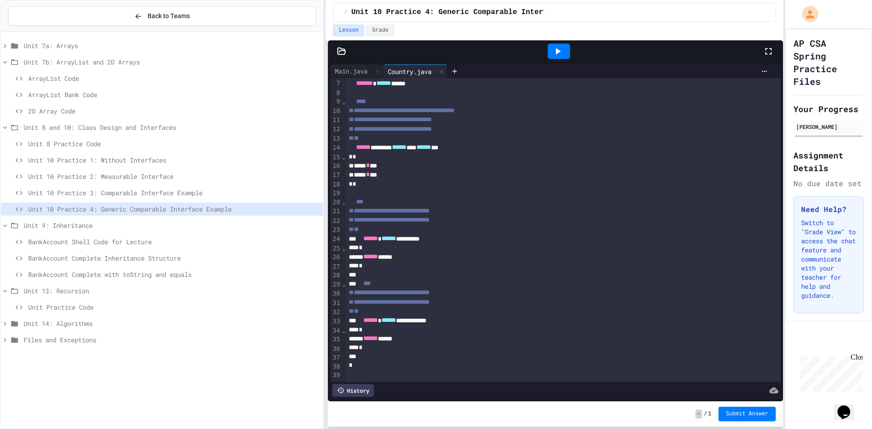
click at [223, 191] on span "Unit 10 Practice 3: Comparable Interface Example" at bounding box center [173, 193] width 291 height 10
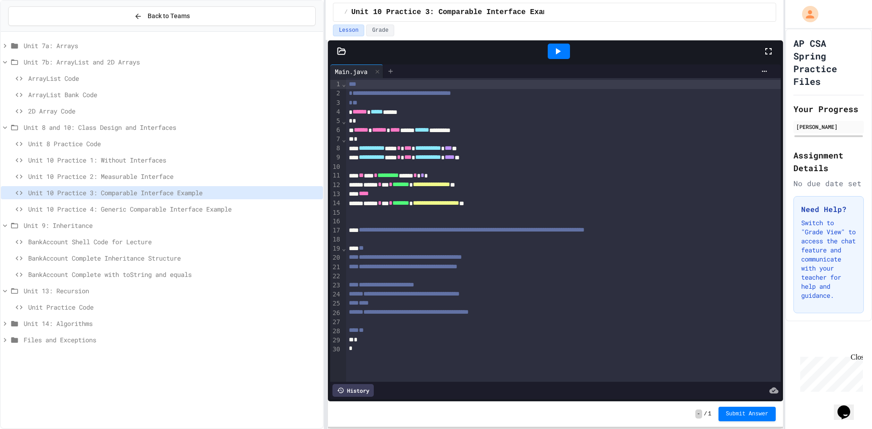
click at [393, 71] on icon at bounding box center [391, 71] width 4 height 4
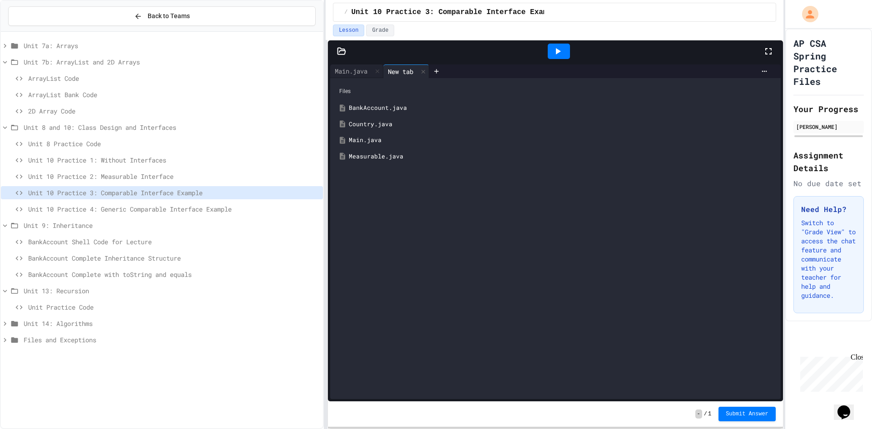
click at [372, 152] on div "Measurable.java" at bounding box center [562, 156] width 427 height 9
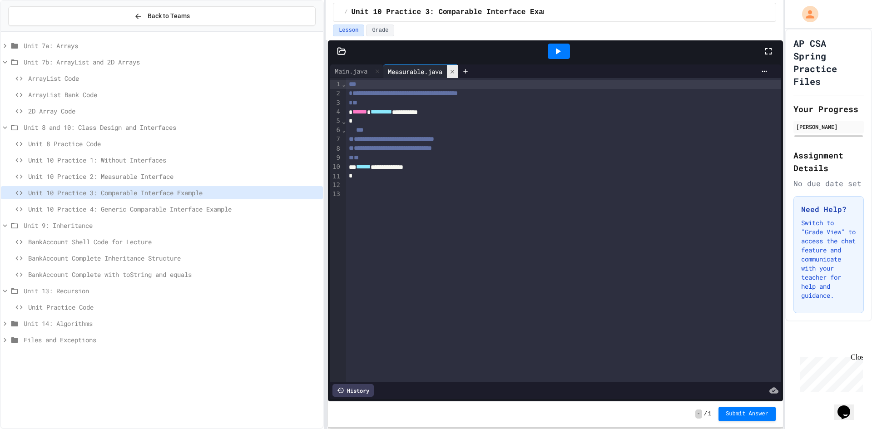
click at [435, 71] on icon at bounding box center [452, 72] width 6 height 6
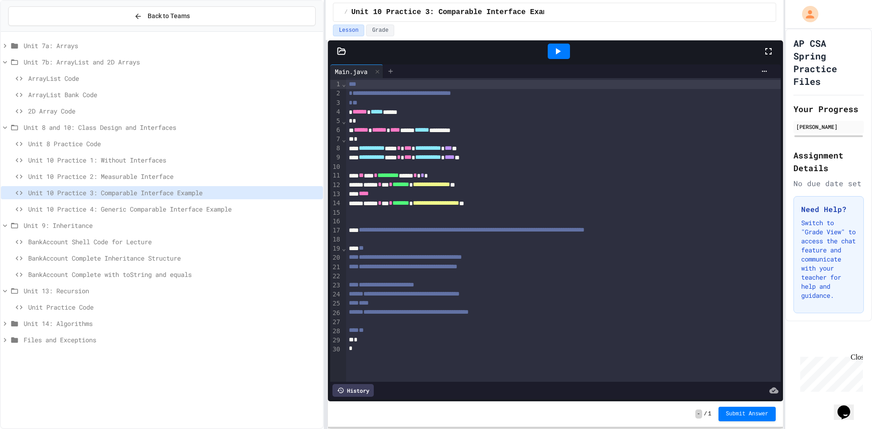
click at [388, 73] on icon at bounding box center [390, 71] width 7 height 7
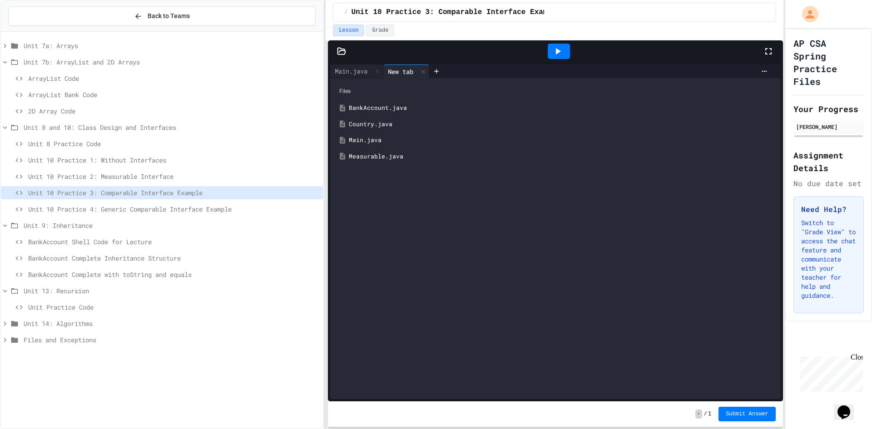
click at [364, 124] on div "Country.java" at bounding box center [562, 124] width 427 height 9
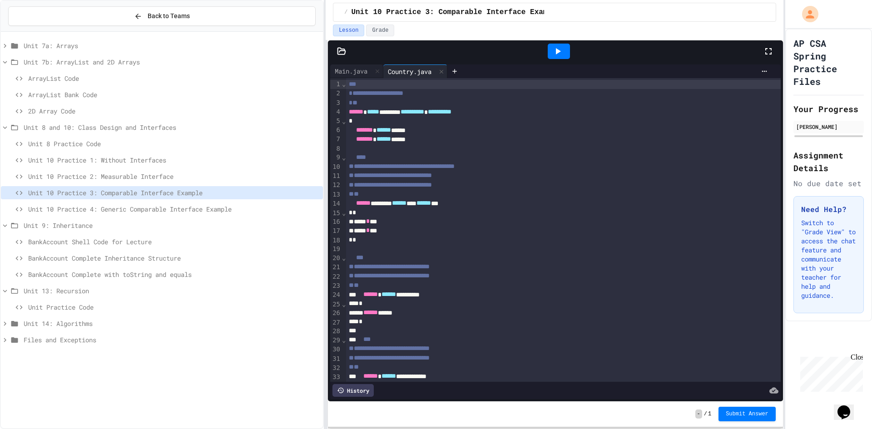
scroll to position [70, 0]
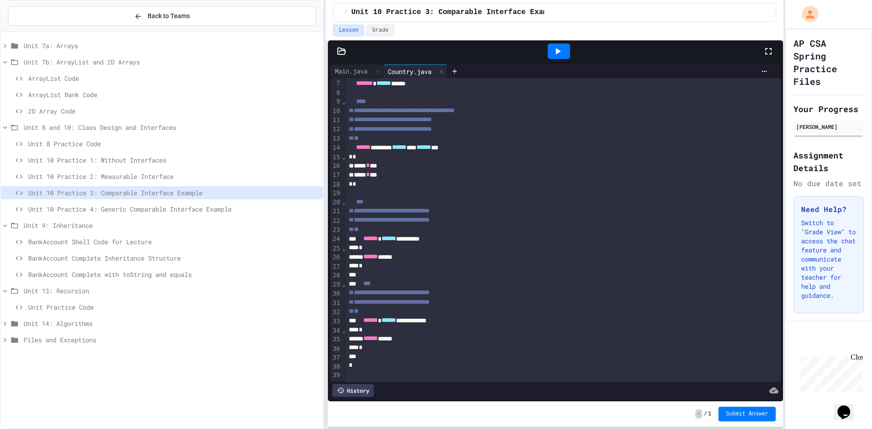
click at [147, 162] on span "Unit 10 Practice 1: Without Interfaces" at bounding box center [173, 160] width 291 height 10
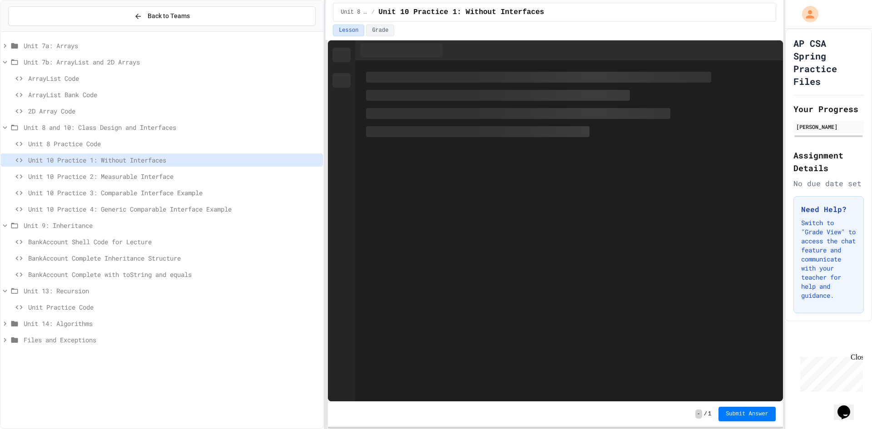
click at [131, 141] on span "Unit 8 Practice Code" at bounding box center [173, 144] width 291 height 10
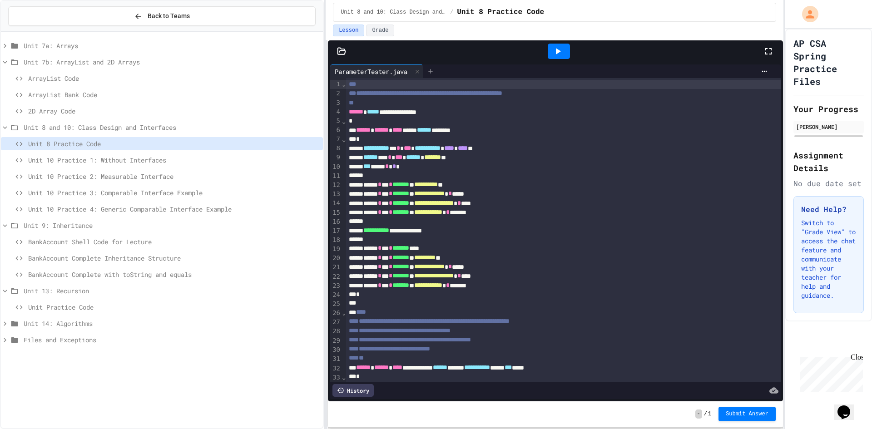
click at [435, 75] on div at bounding box center [430, 72] width 15 height 14
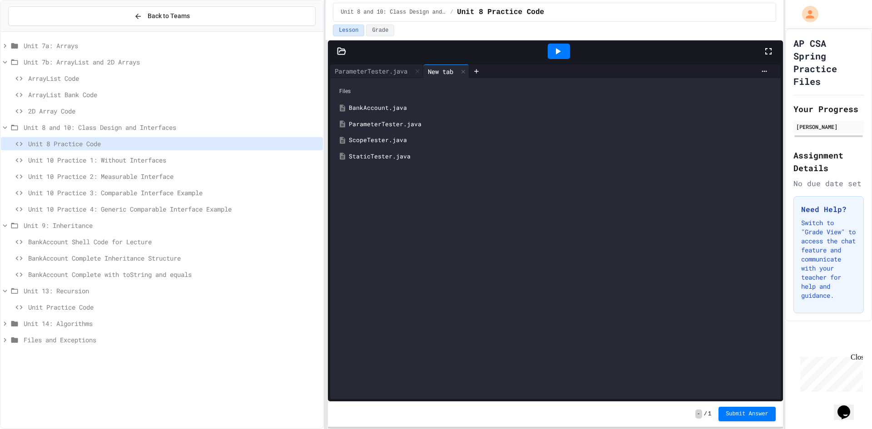
click at [377, 127] on div "ParameterTester.java" at bounding box center [562, 124] width 427 height 9
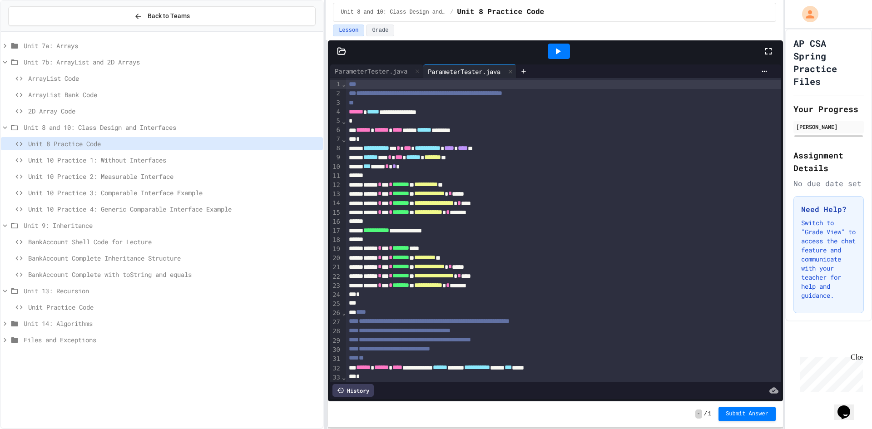
scroll to position [61, 0]
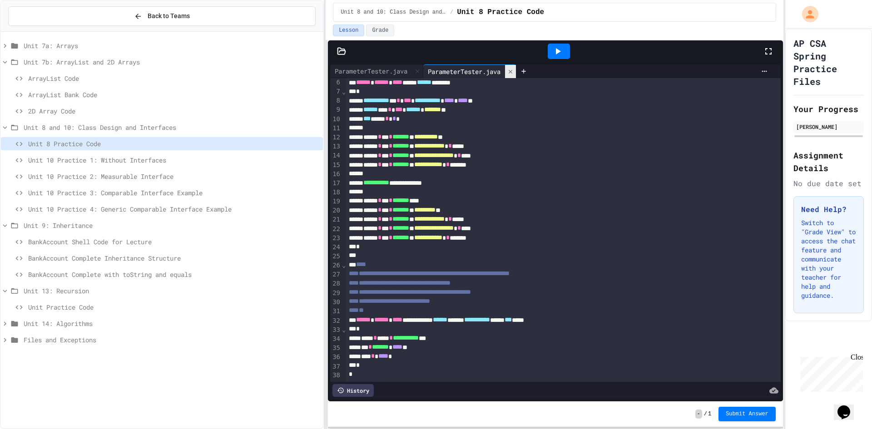
click at [435, 70] on div at bounding box center [510, 71] width 11 height 13
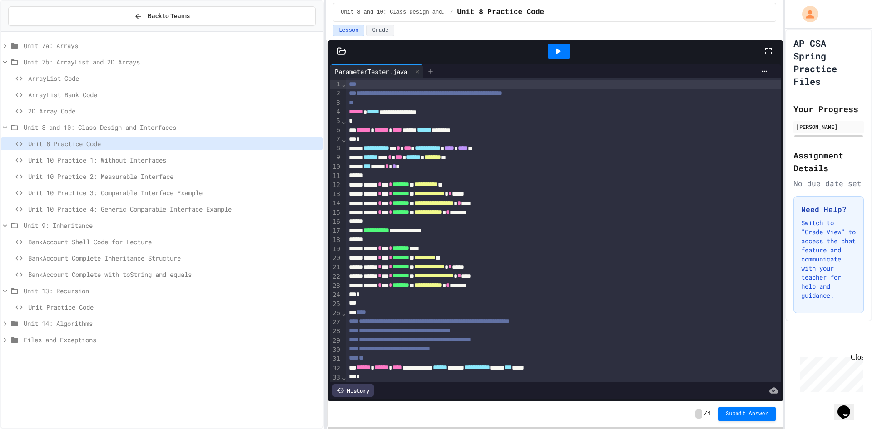
click at [435, 66] on div at bounding box center [430, 72] width 15 height 14
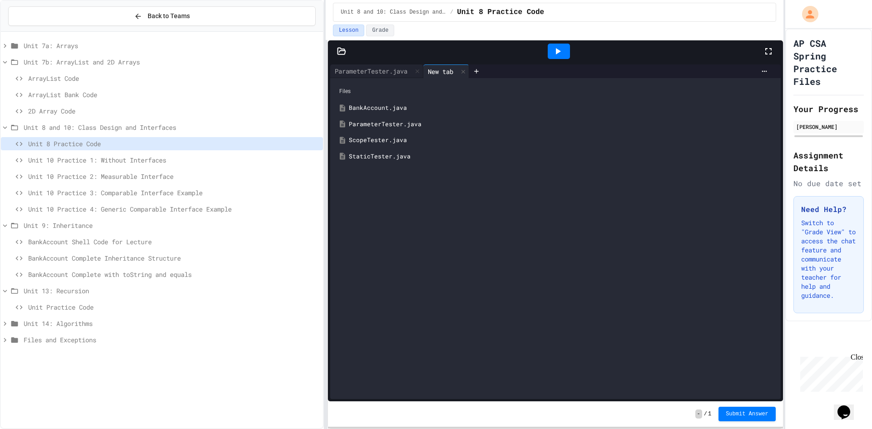
click at [376, 103] on div "BankAccount.java" at bounding box center [556, 108] width 442 height 16
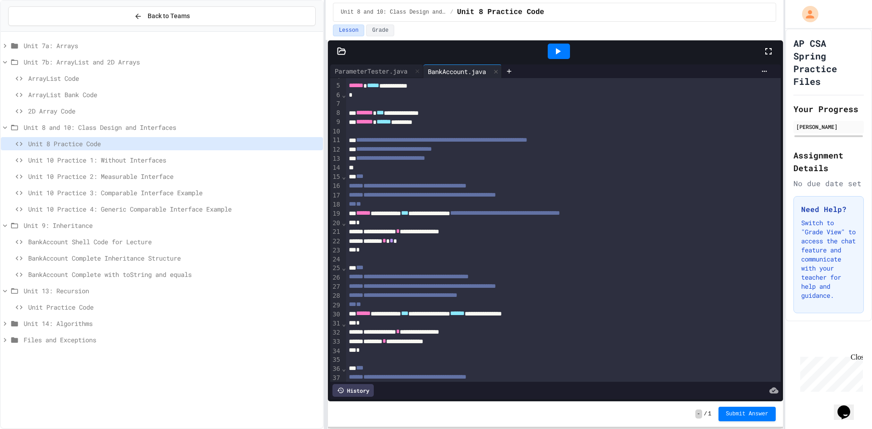
scroll to position [0, 0]
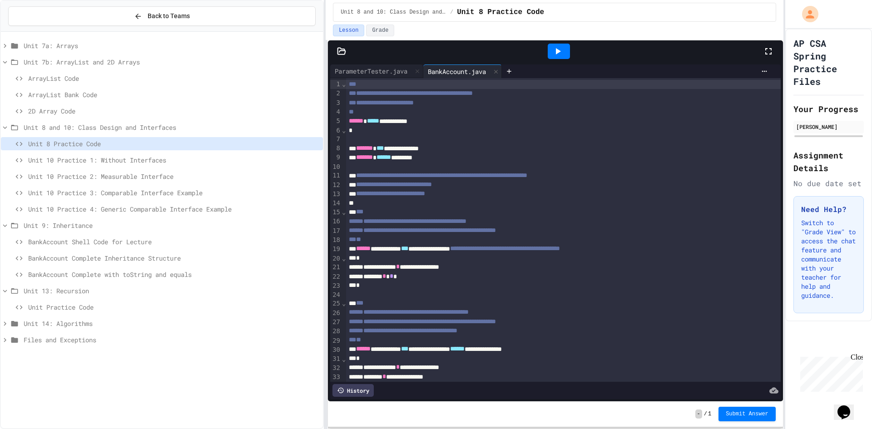
click at [104, 224] on span "Unit 9: Inheritance" at bounding box center [172, 226] width 296 height 10
click at [110, 275] on span "BankAccount Complete with toString and equals" at bounding box center [173, 275] width 291 height 10
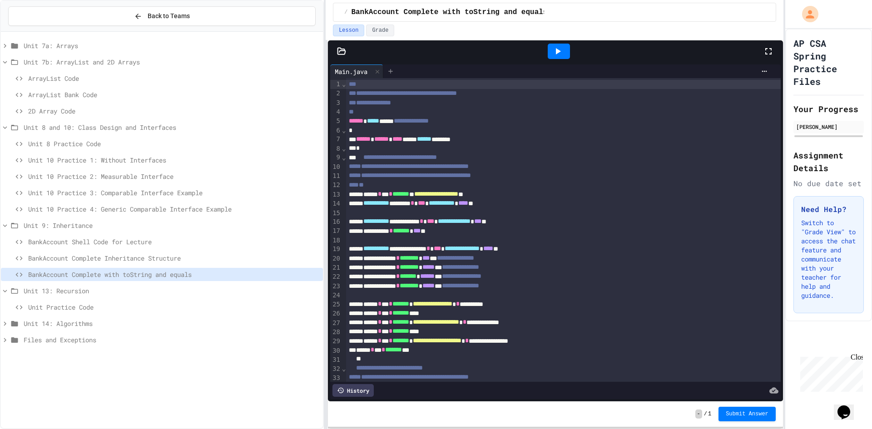
click at [391, 68] on icon at bounding box center [390, 71] width 7 height 7
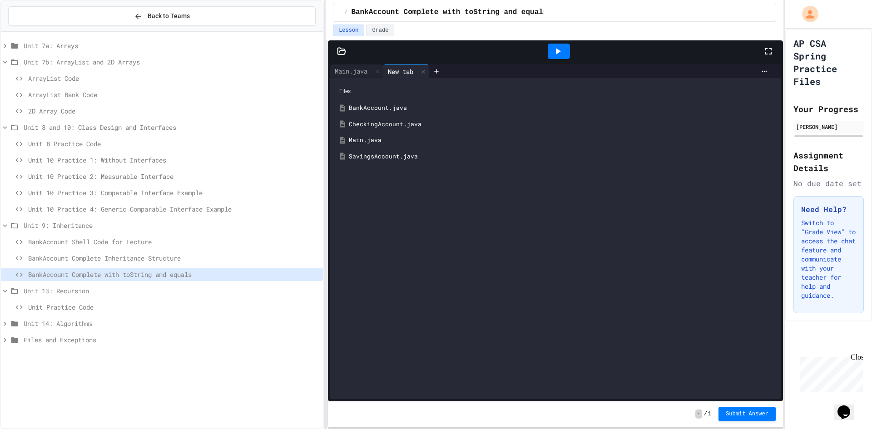
click at [372, 155] on div "SavingsAccount.java" at bounding box center [562, 156] width 427 height 9
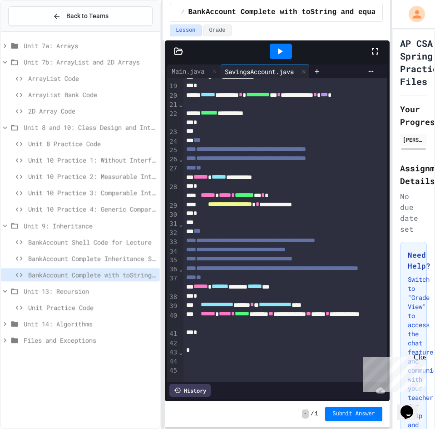
scroll to position [227, 0]
